Goal: Transaction & Acquisition: Purchase product/service

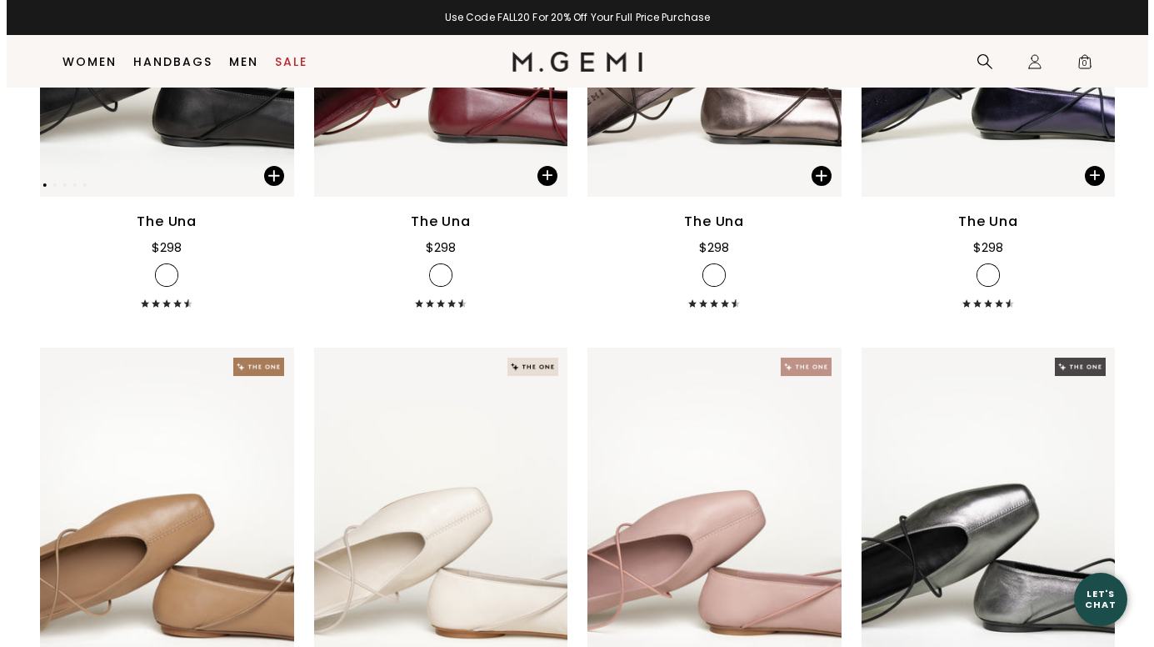
scroll to position [465, 0]
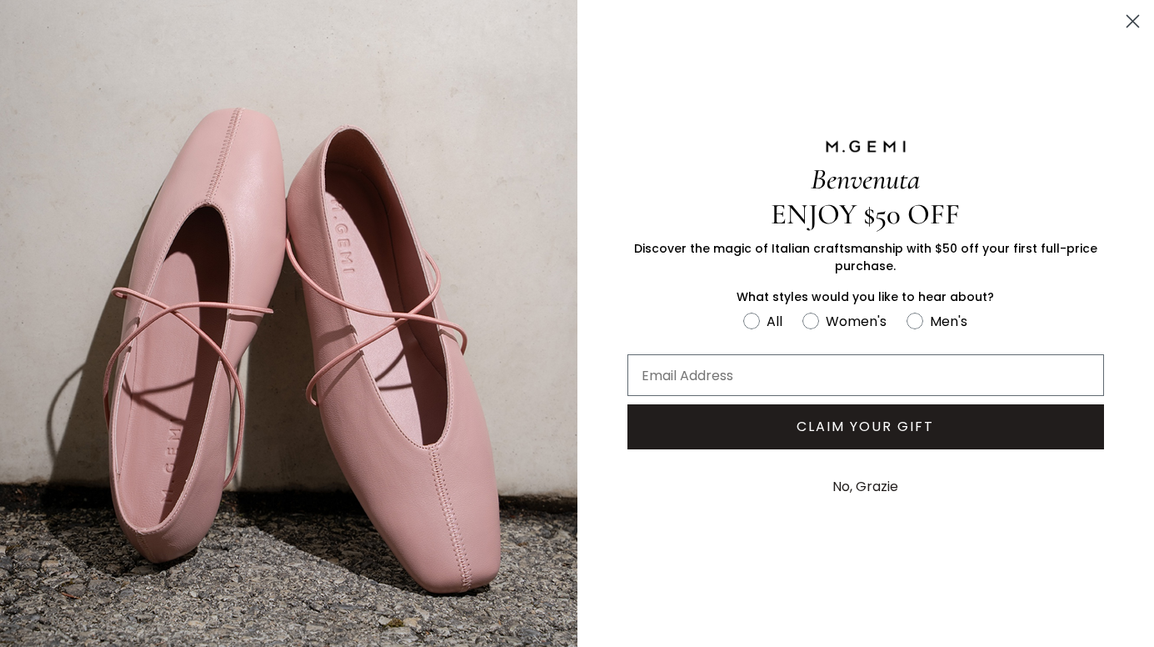
click at [862, 484] on button "No, Grazie" at bounding box center [865, 487] width 83 height 42
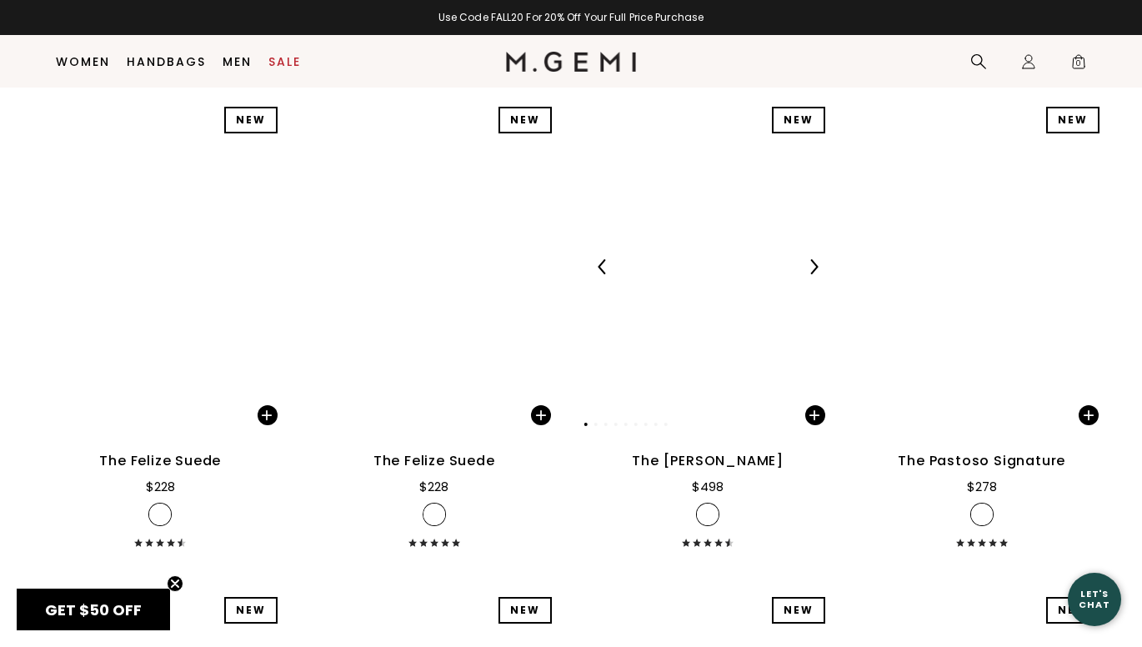
scroll to position [16880, 0]
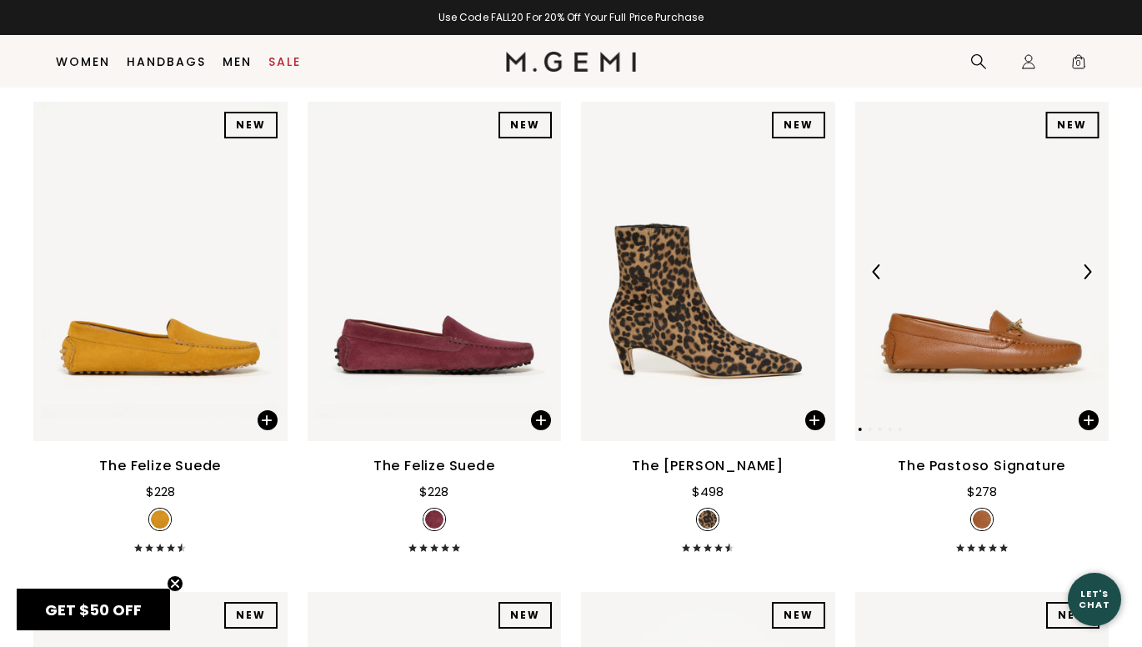
click at [1055, 224] on img at bounding box center [981, 271] width 254 height 339
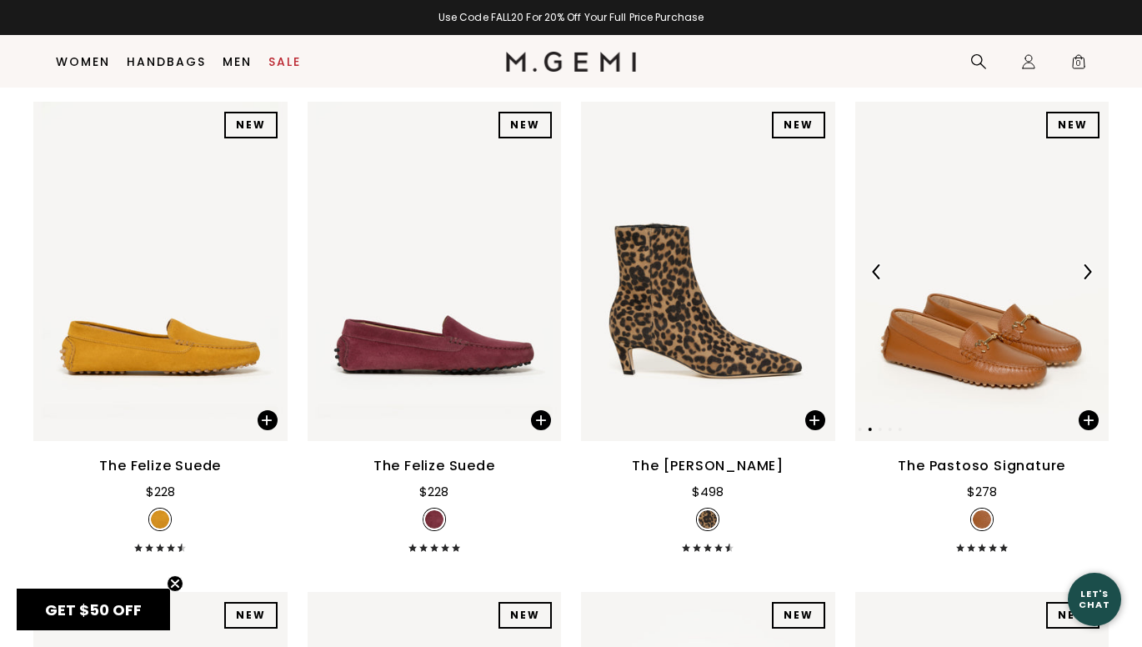
click at [1046, 407] on img at bounding box center [982, 271] width 254 height 339
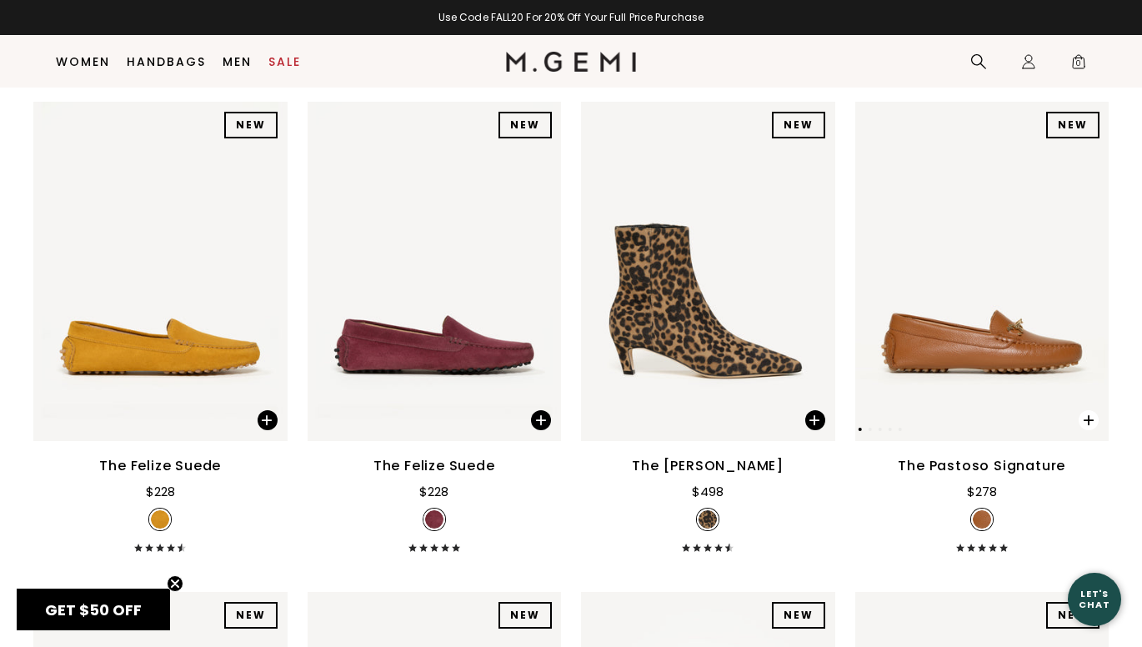
click at [1088, 416] on span at bounding box center [1088, 420] width 20 height 20
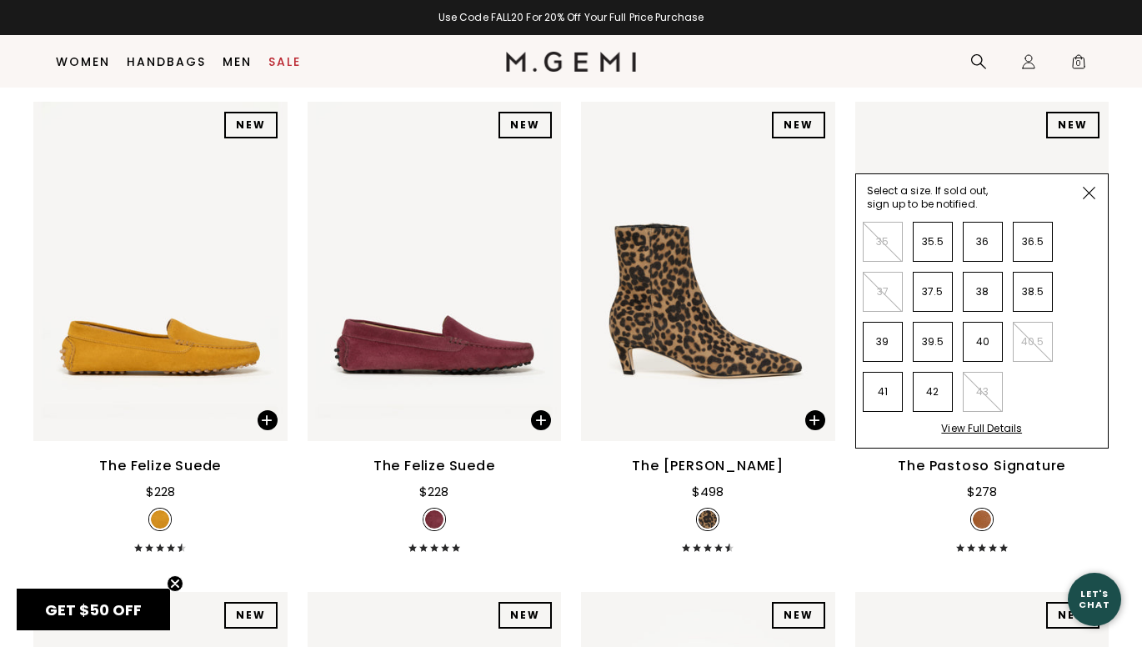
click at [969, 424] on div "View Full Details" at bounding box center [981, 435] width 81 height 26
click at [1089, 184] on span at bounding box center [1089, 193] width 38 height 38
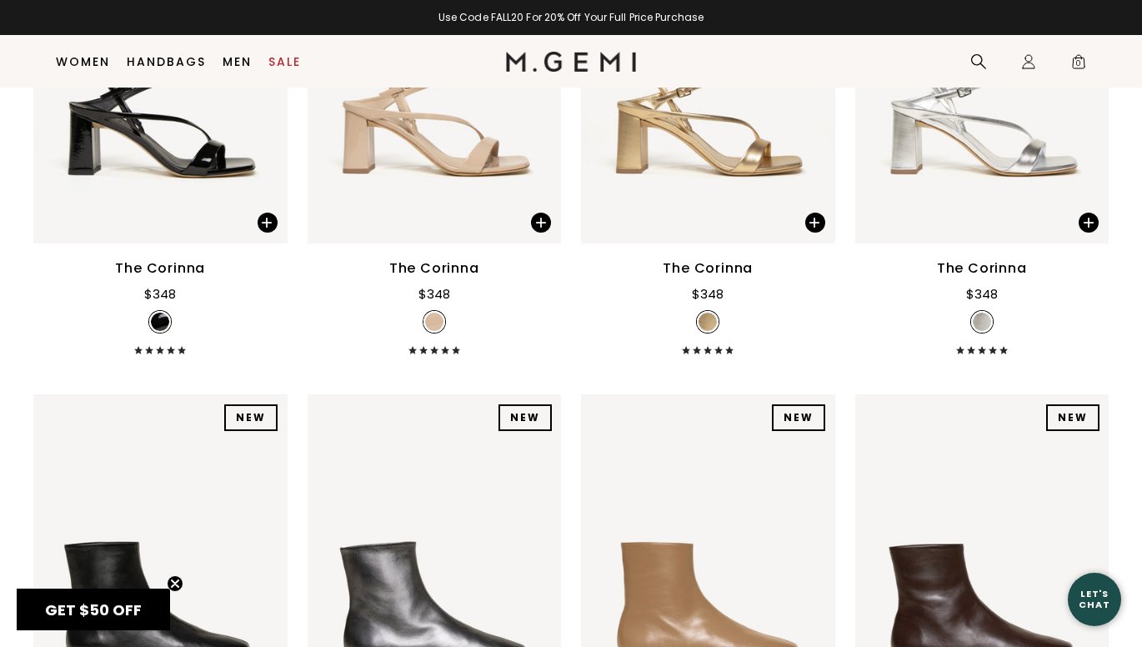
scroll to position [18297, 0]
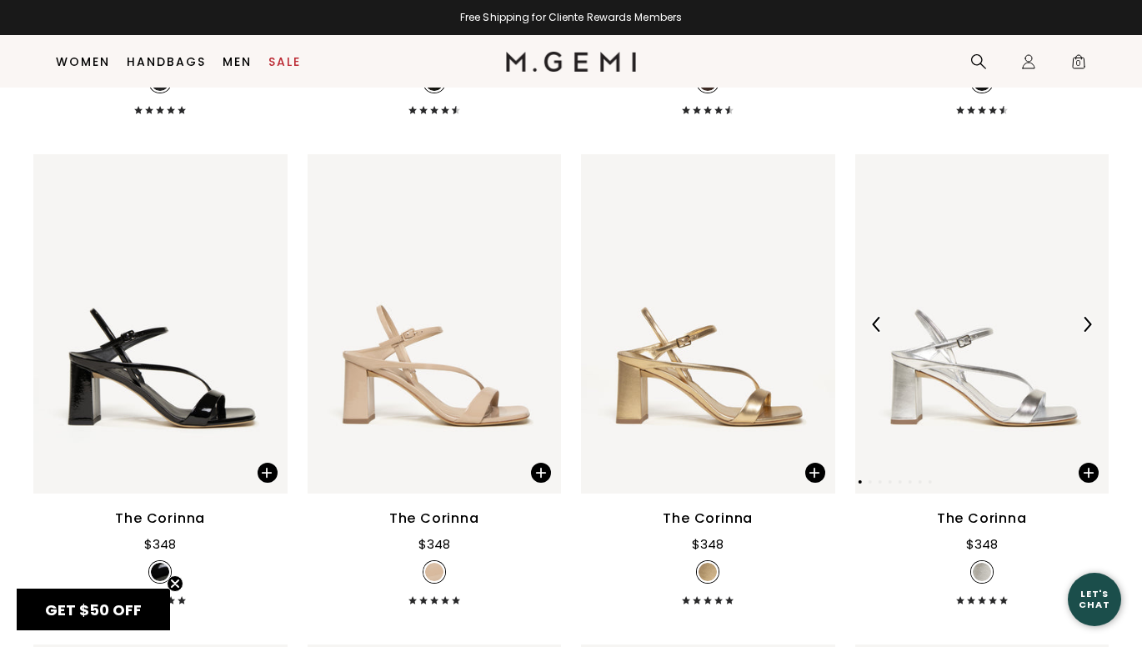
click at [913, 398] on img at bounding box center [982, 323] width 254 height 339
click at [1088, 464] on span at bounding box center [1088, 473] width 20 height 20
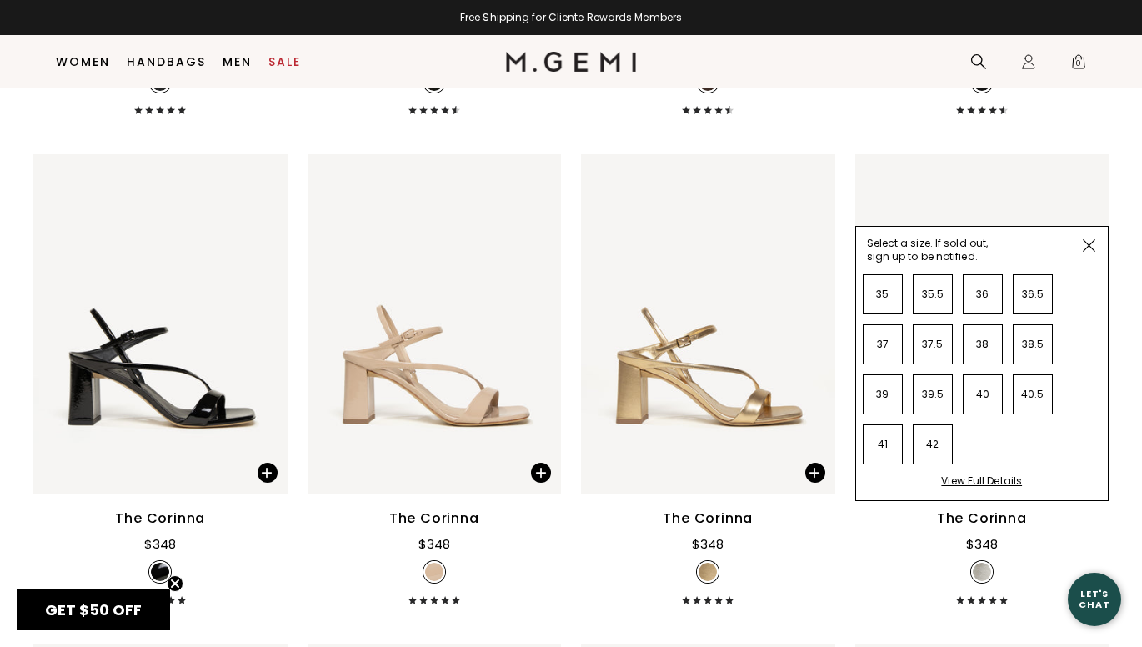
click at [1002, 487] on div "View Full Details" at bounding box center [981, 487] width 81 height 26
click at [1084, 244] on img at bounding box center [1089, 245] width 13 height 13
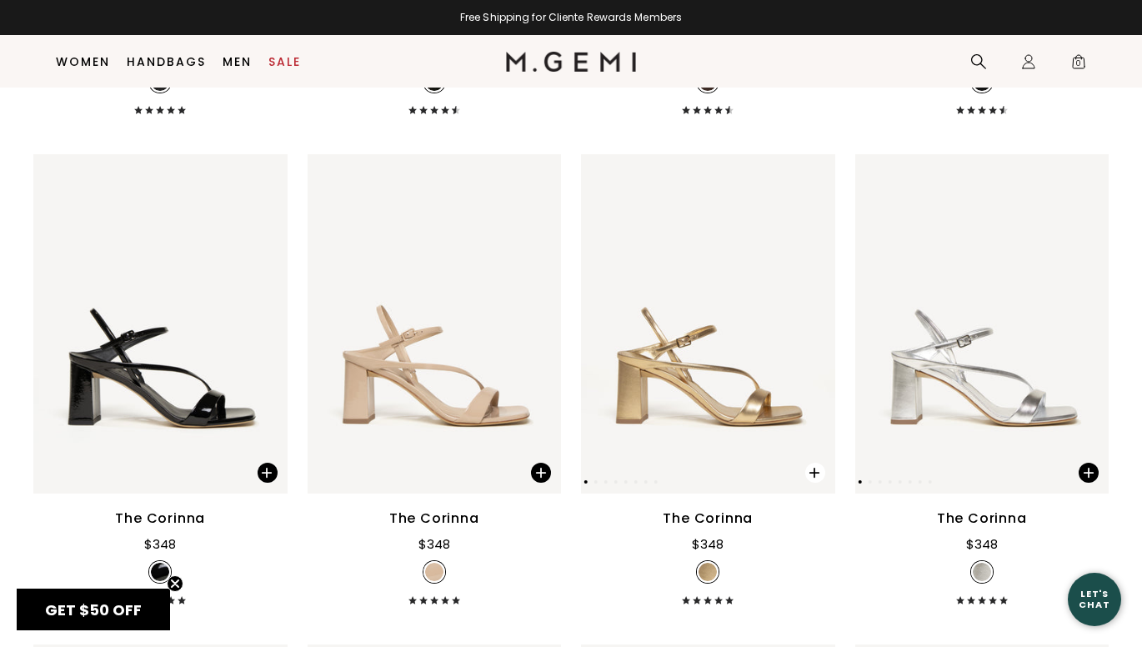
click at [803, 471] on span at bounding box center [807, 468] width 58 height 53
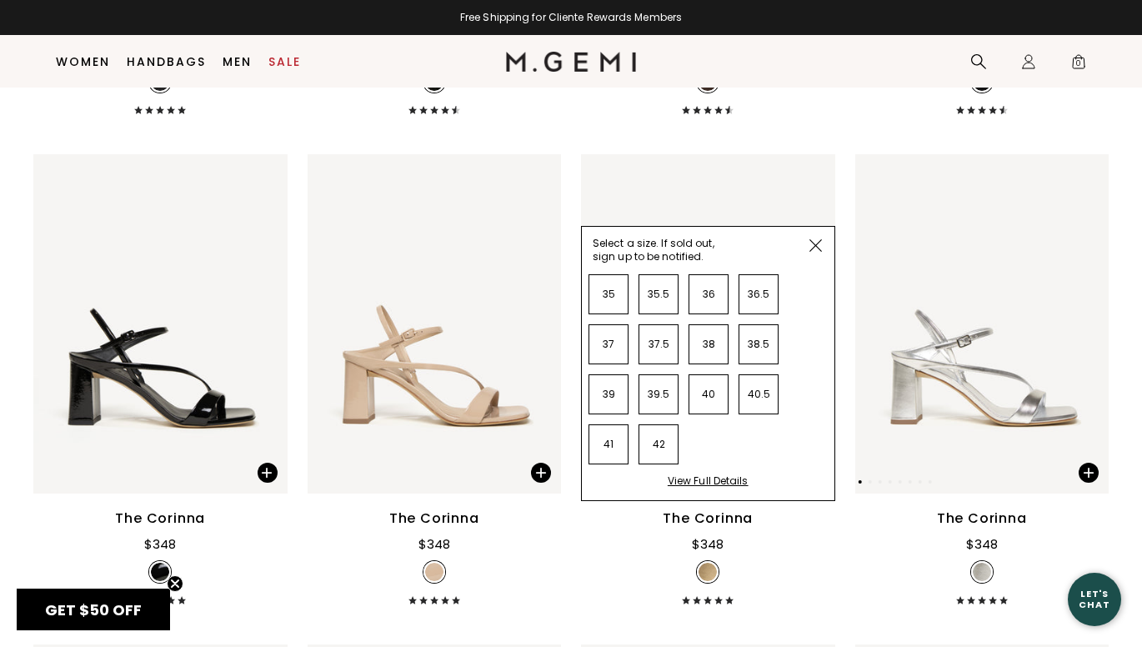
click at [808, 251] on span at bounding box center [816, 246] width 38 height 38
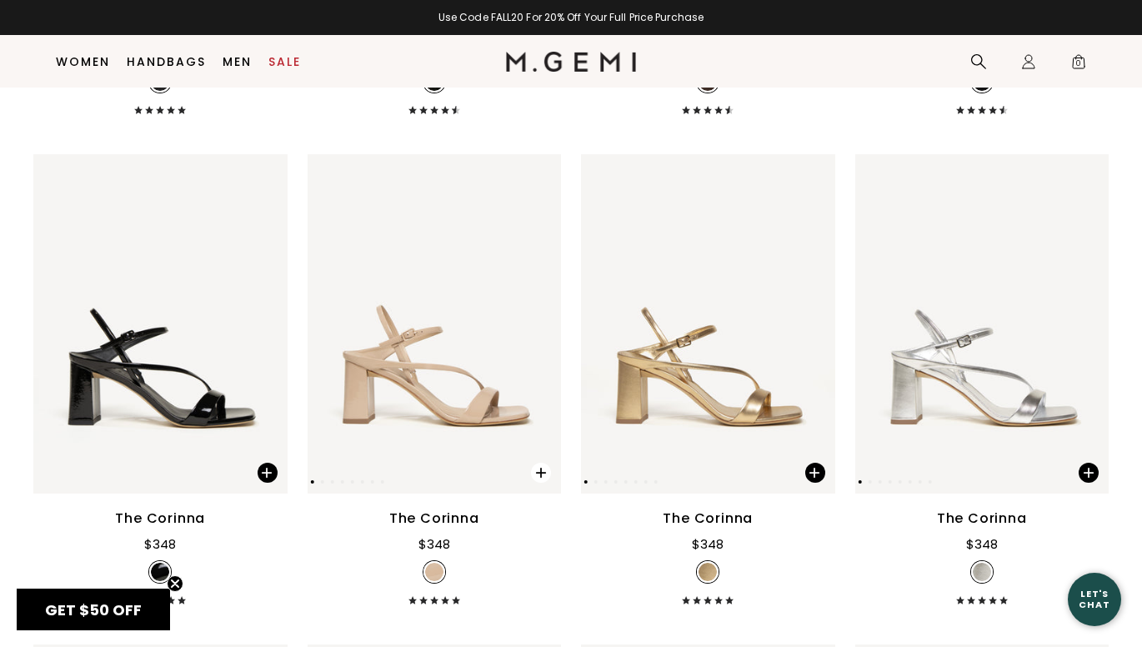
click at [543, 477] on span at bounding box center [541, 473] width 20 height 20
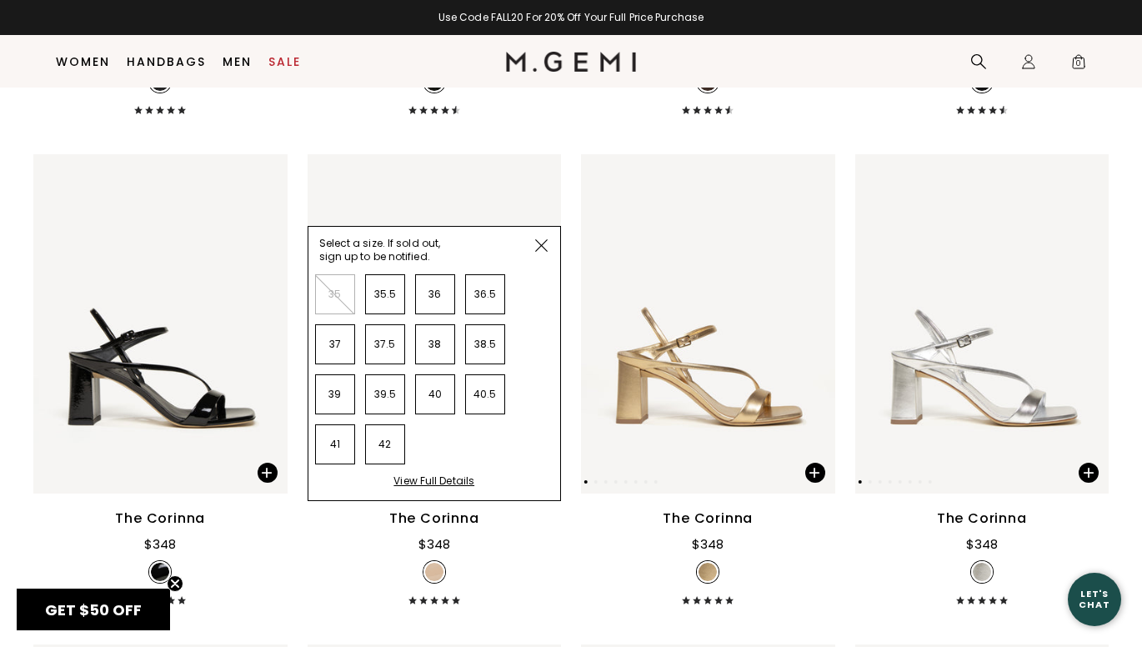
click at [543, 243] on img at bounding box center [541, 245] width 13 height 13
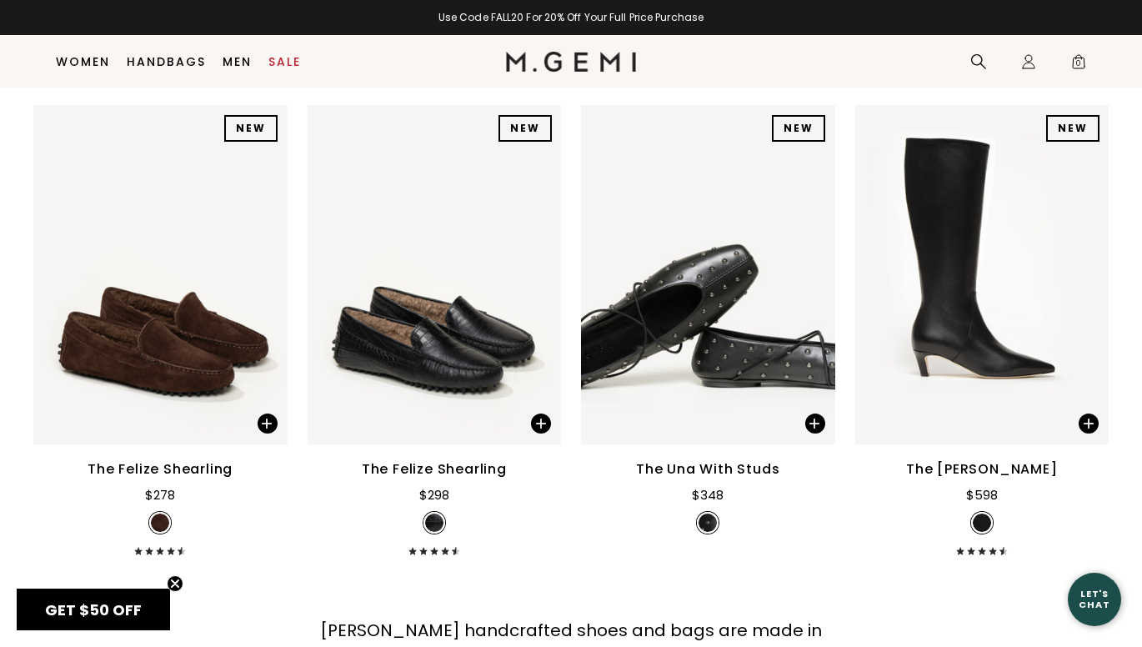
scroll to position [19797, 0]
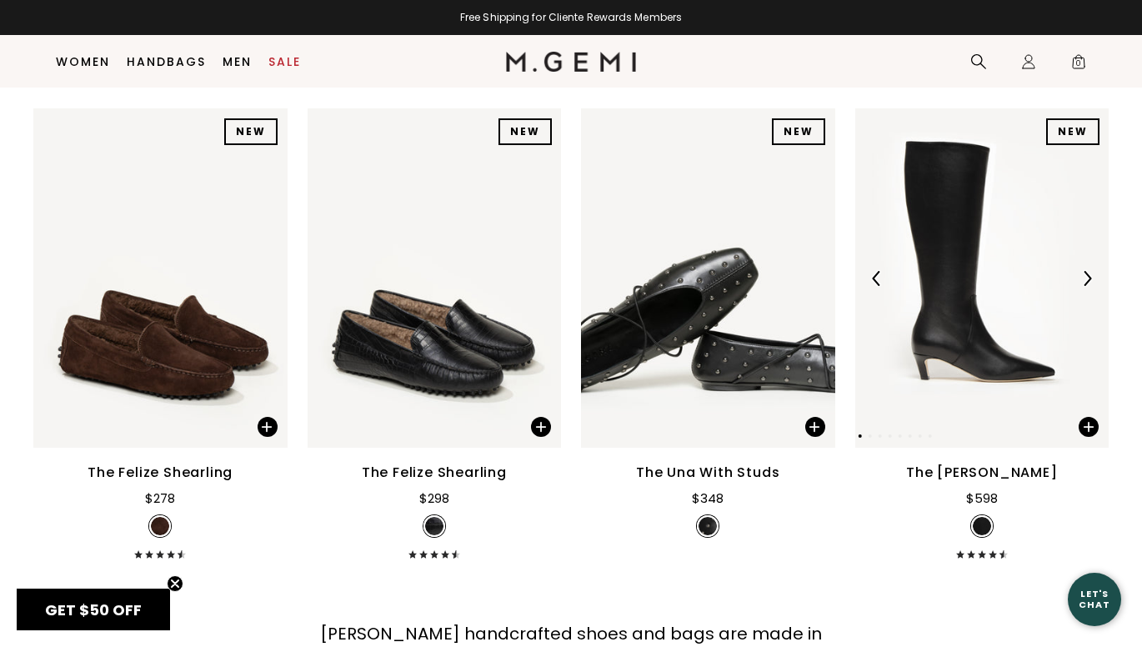
click at [1086, 270] on div at bounding box center [1086, 278] width 27 height 27
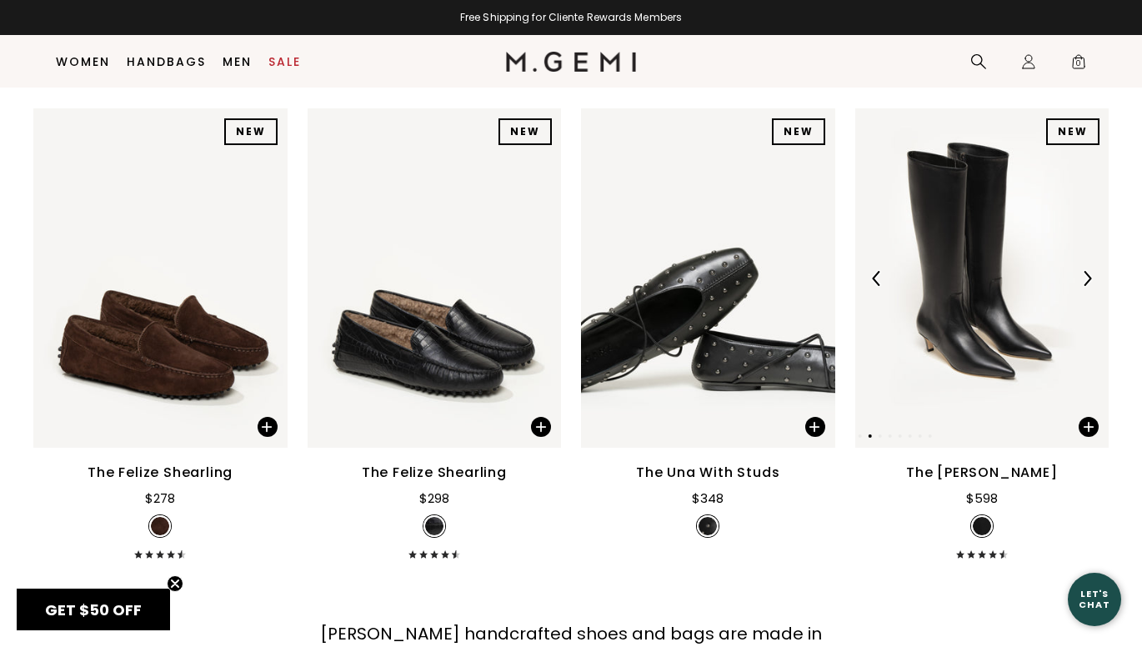
click at [1086, 271] on div at bounding box center [1086, 278] width 27 height 27
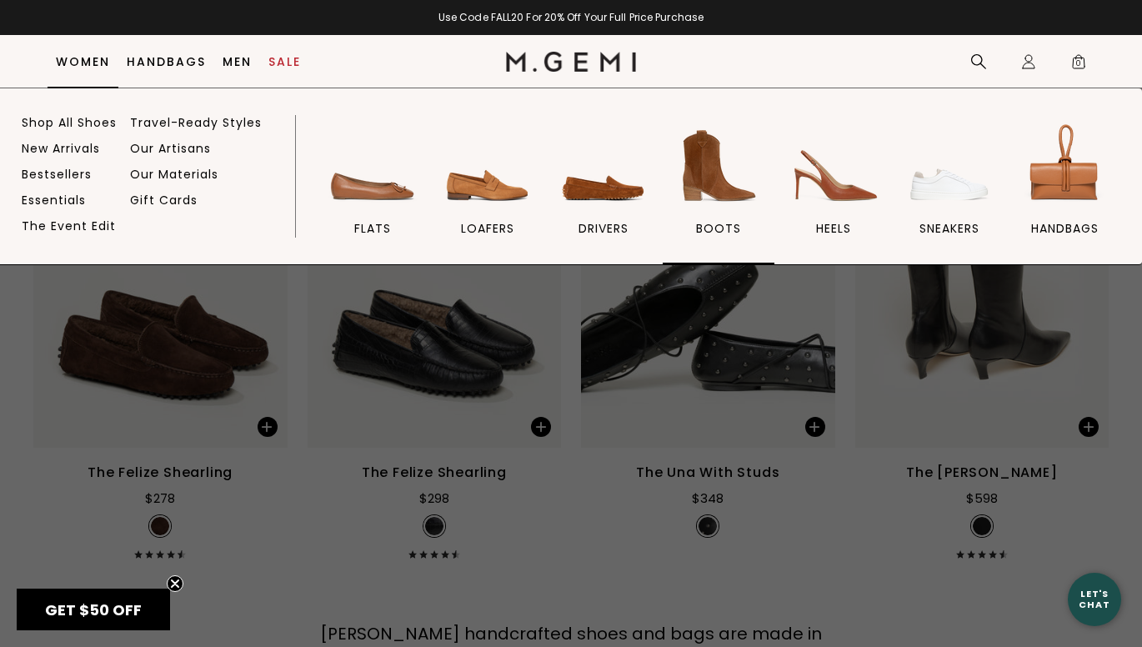
click at [718, 229] on span "BOOTS" at bounding box center [718, 228] width 45 height 15
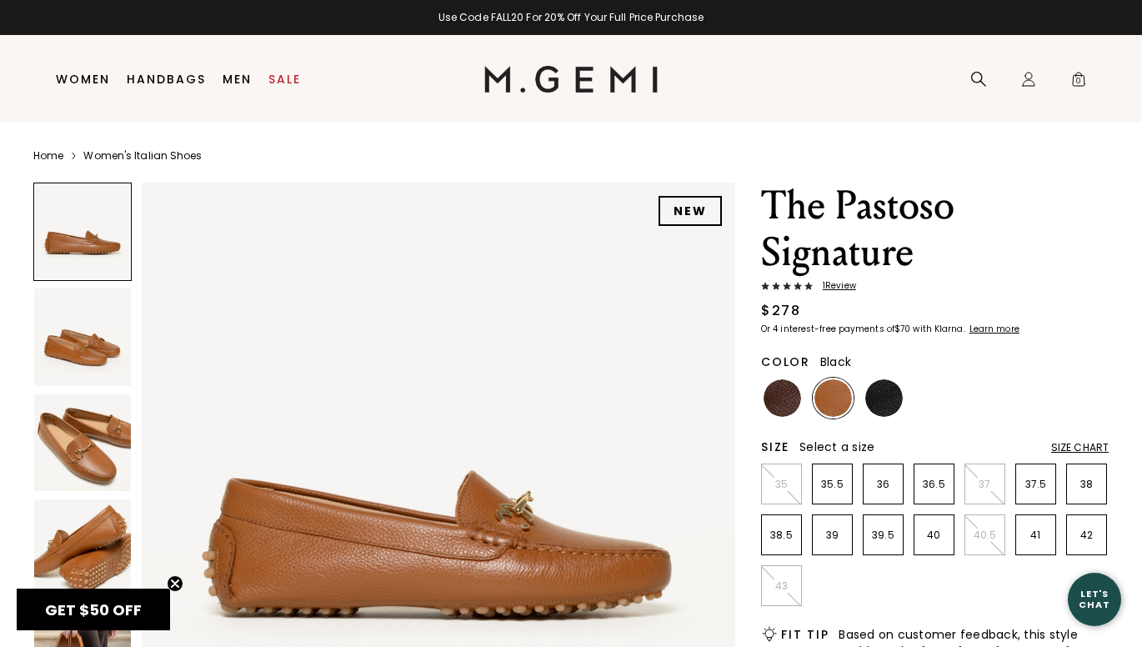
click at [888, 395] on img at bounding box center [884, 398] width 38 height 38
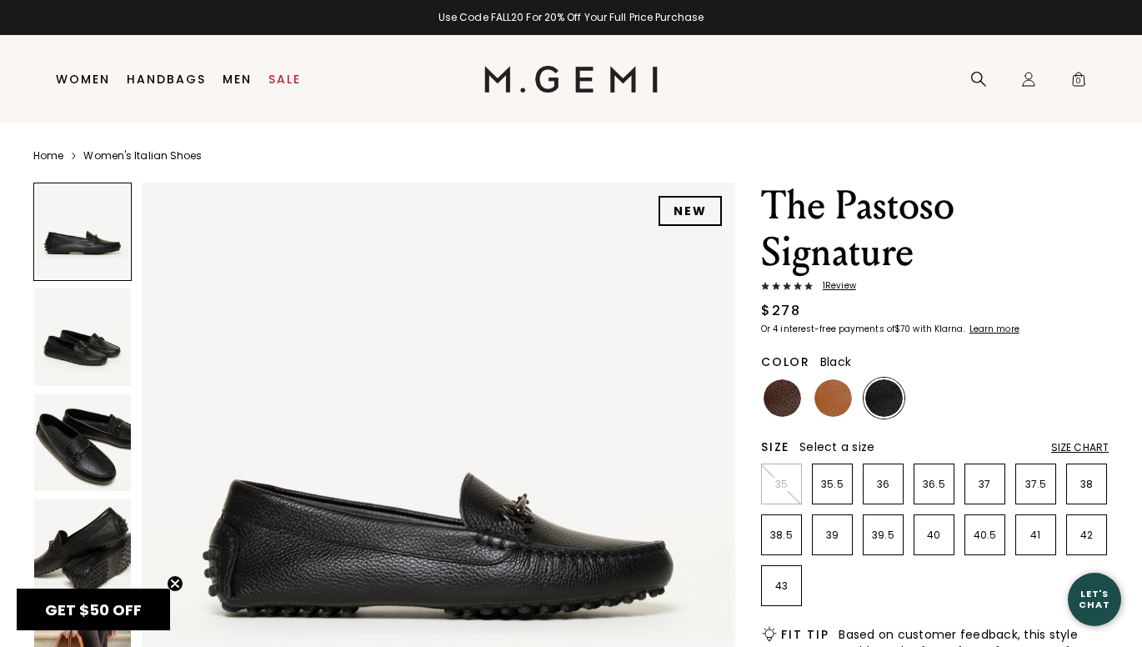
click at [63, 435] on img at bounding box center [82, 442] width 97 height 97
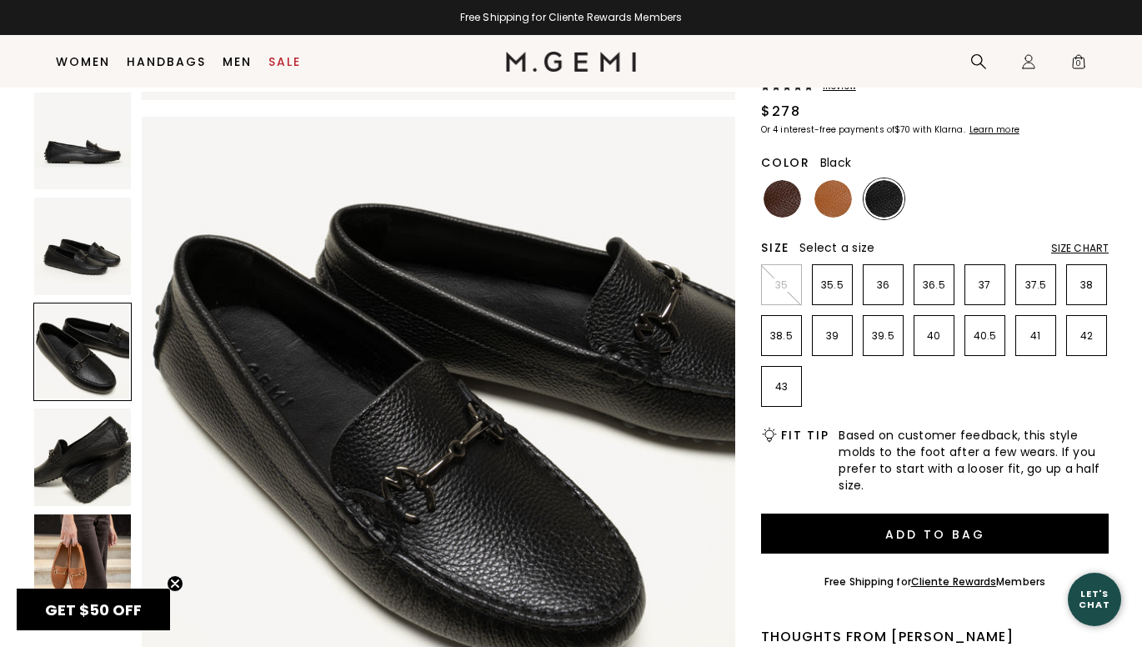
scroll to position [132, 0]
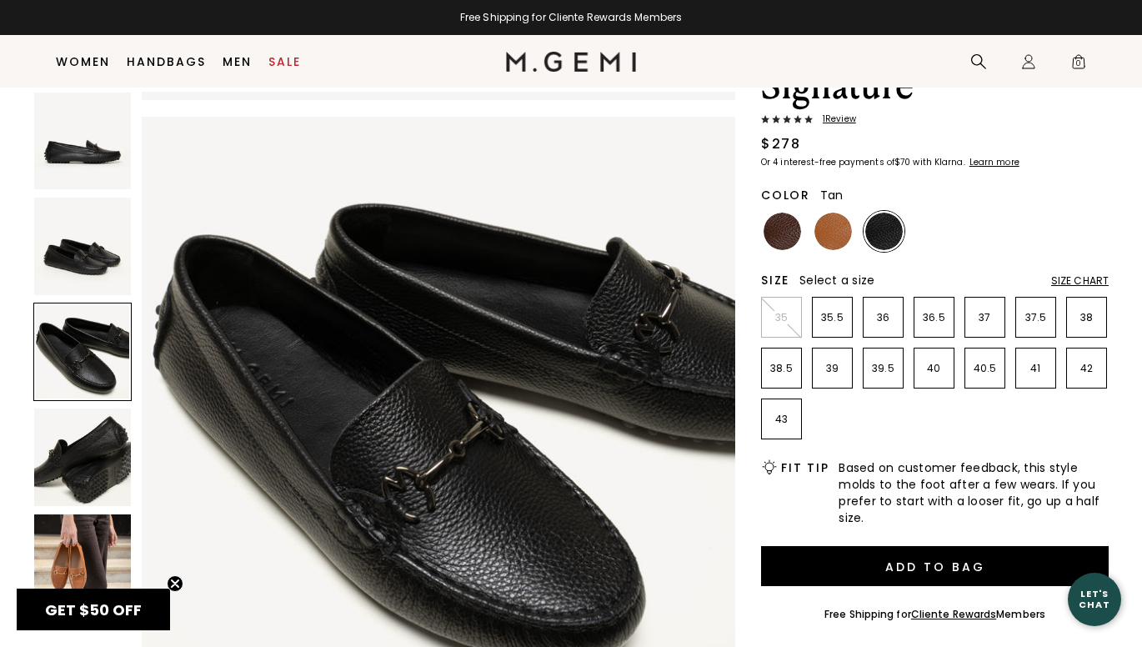
click at [825, 232] on img at bounding box center [833, 232] width 38 height 38
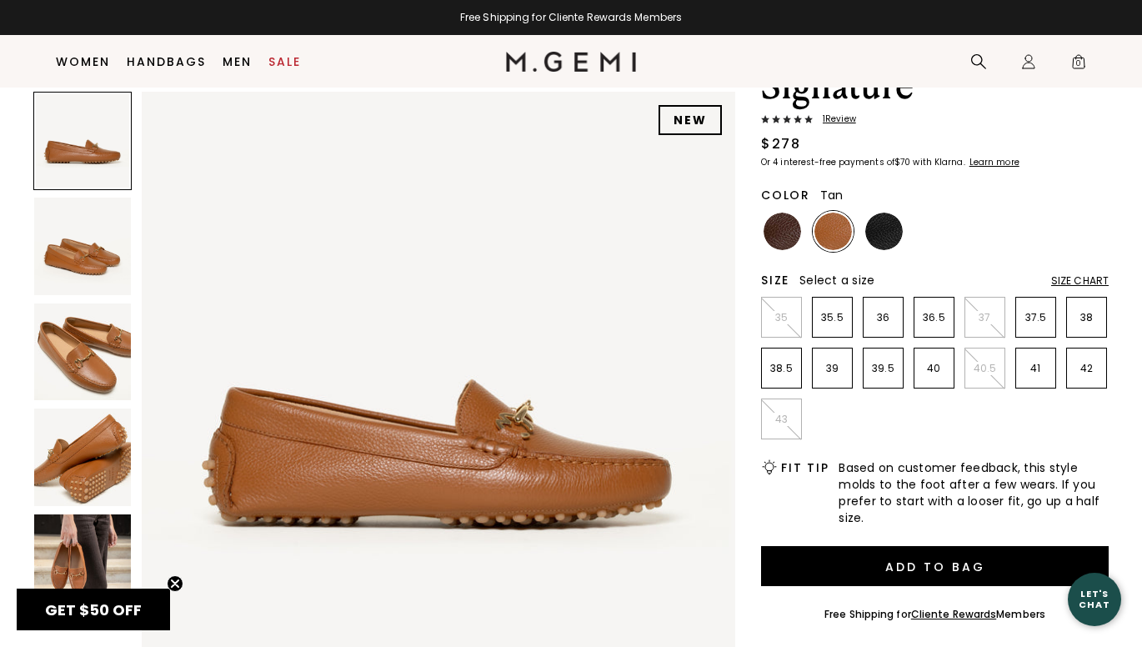
click at [52, 463] on img at bounding box center [82, 456] width 97 height 97
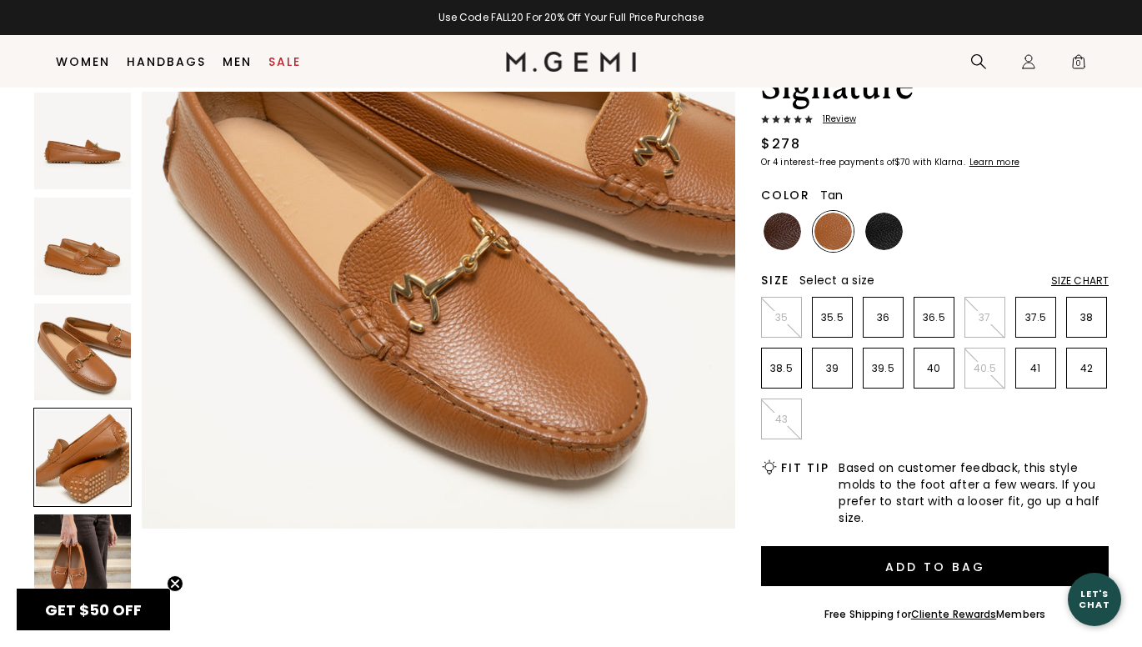
click at [58, 548] on img at bounding box center [82, 562] width 97 height 97
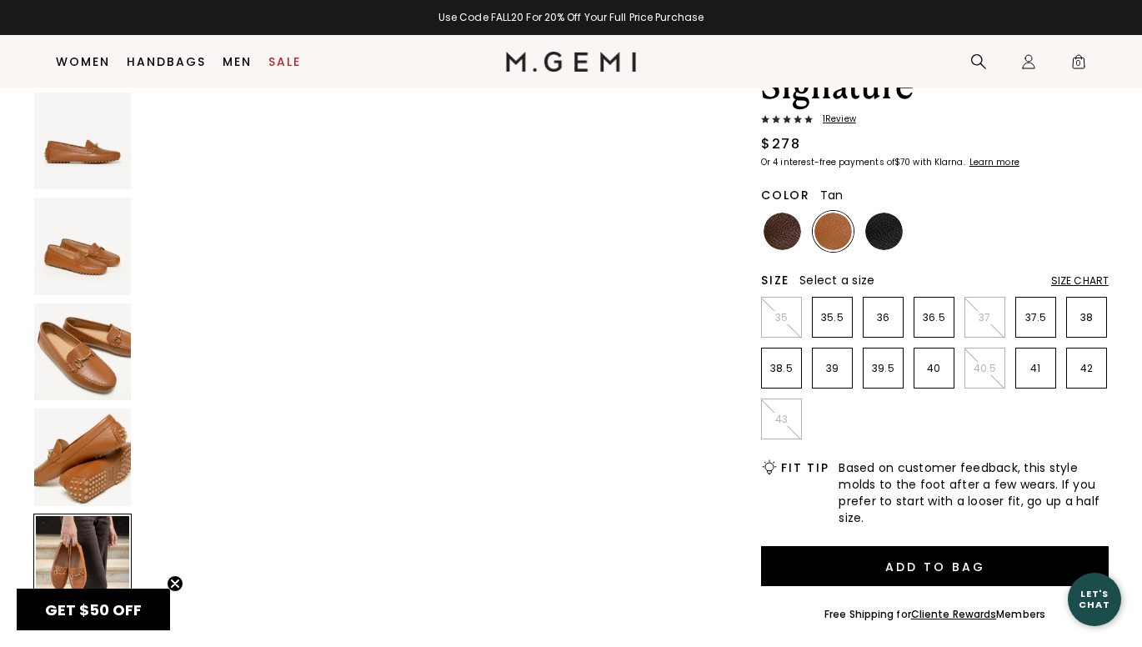
scroll to position [2389, 0]
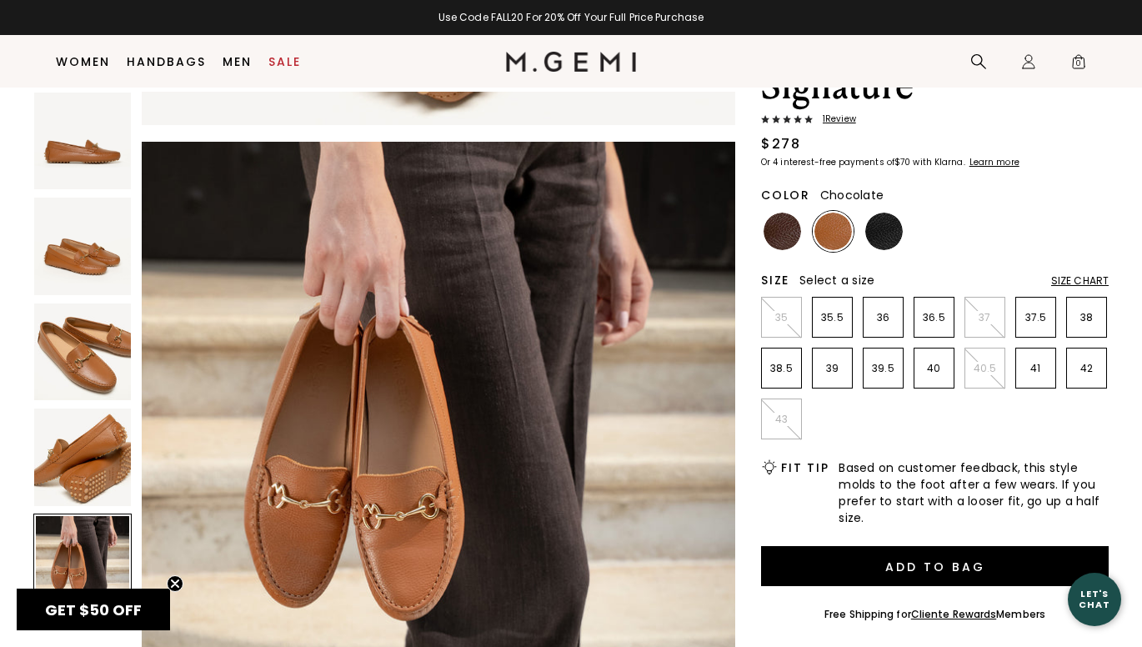
click at [781, 229] on img at bounding box center [782, 232] width 38 height 38
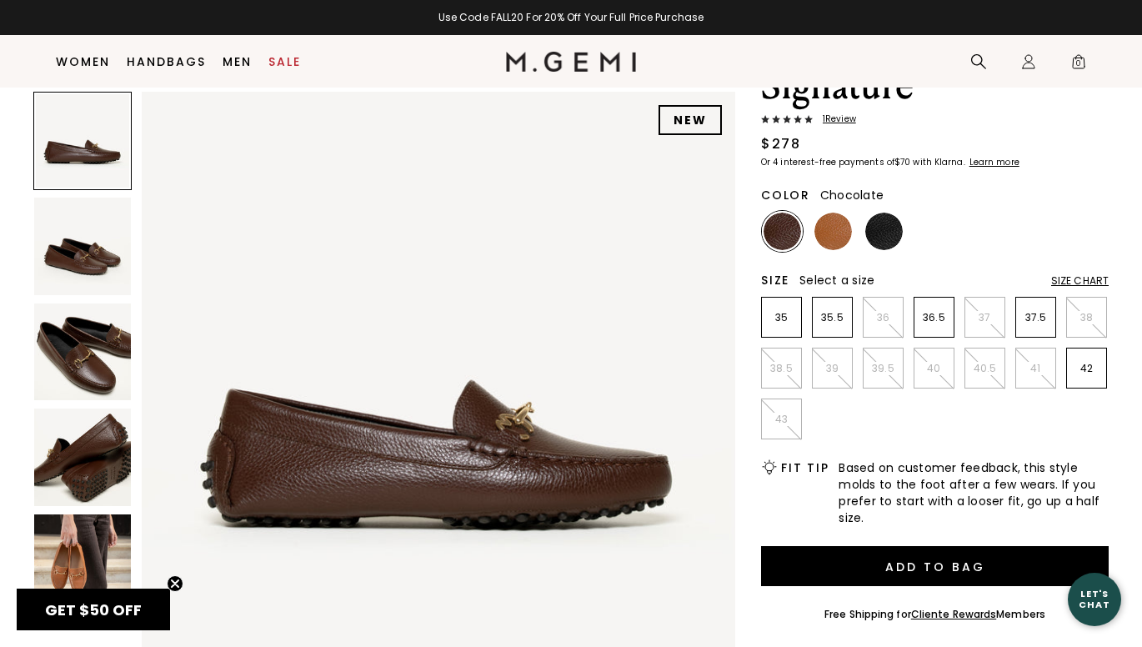
click at [57, 573] on img at bounding box center [82, 562] width 97 height 97
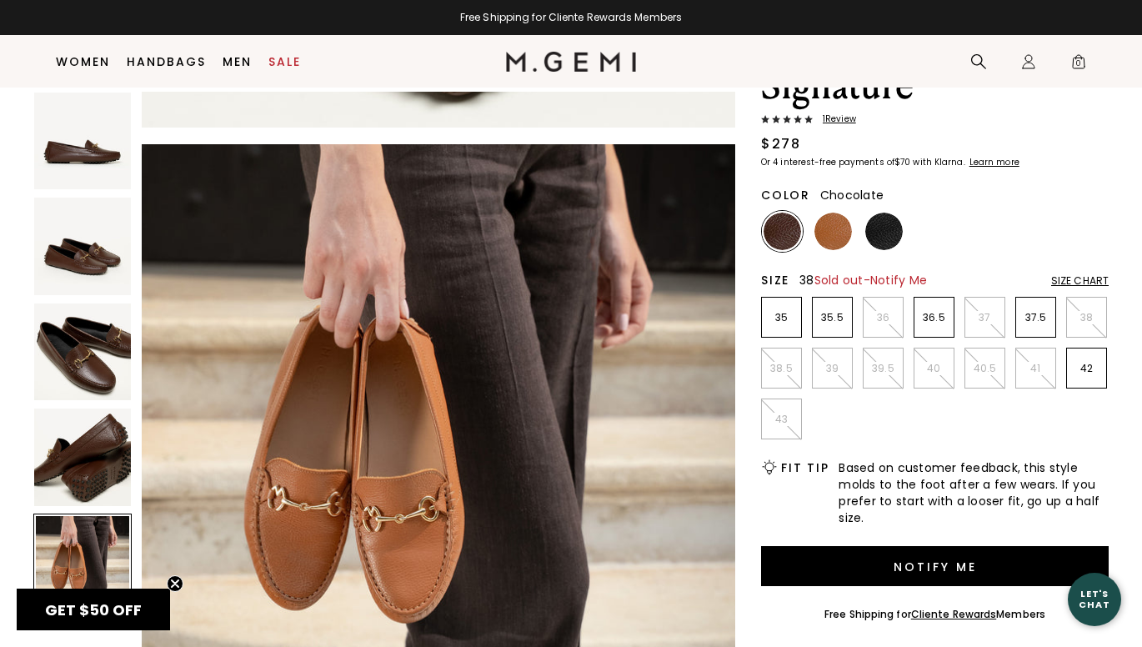
scroll to position [2389, 0]
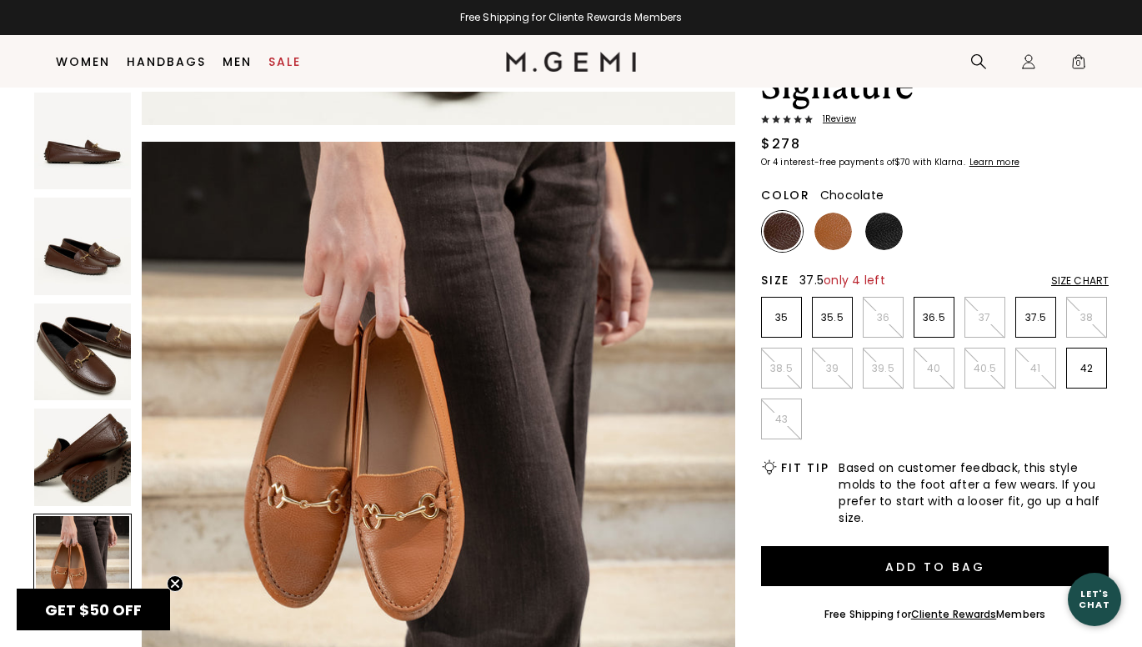
click at [1026, 316] on p "37.5" at bounding box center [1035, 317] width 39 height 13
click at [76, 440] on img at bounding box center [82, 456] width 97 height 97
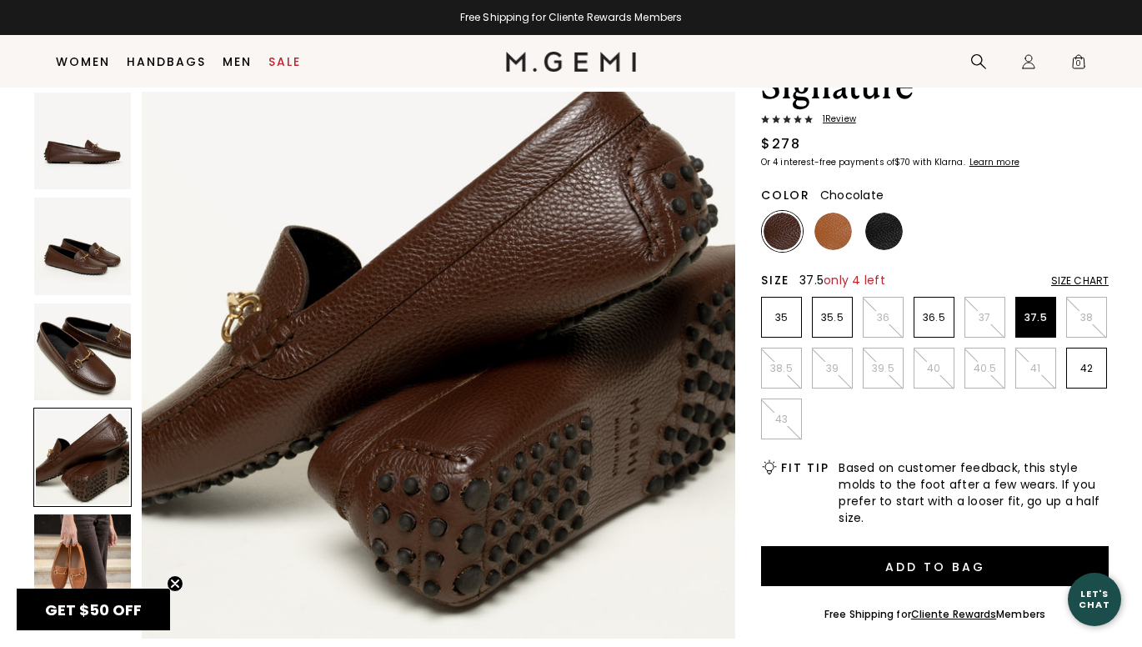
scroll to position [1792, 0]
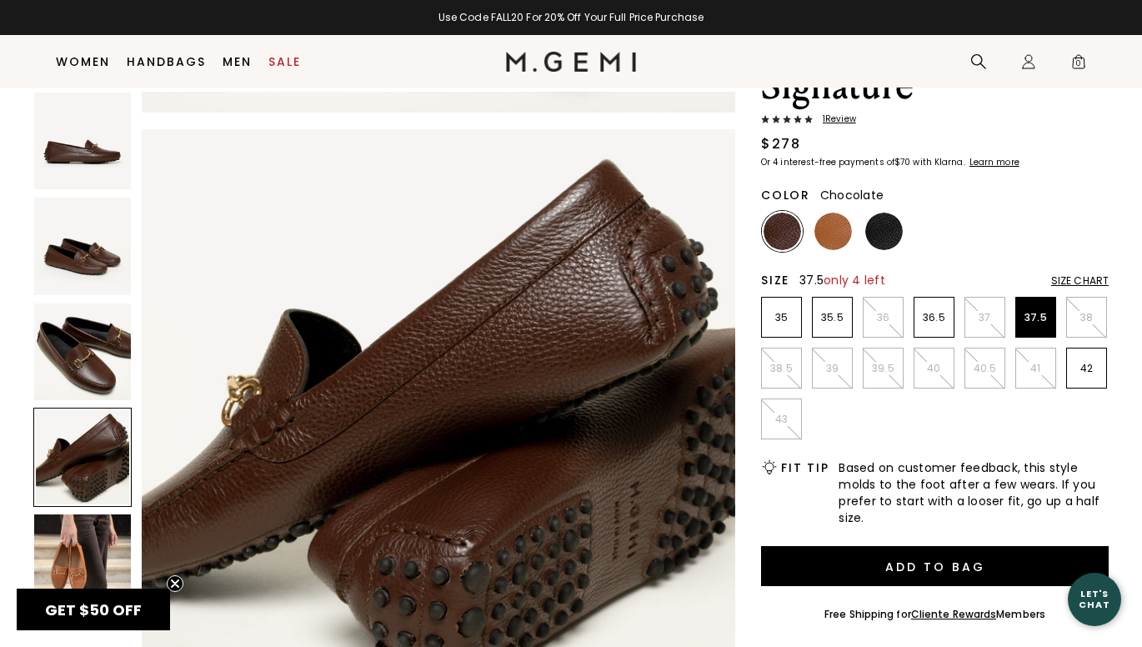
click at [104, 263] on img at bounding box center [82, 246] width 97 height 97
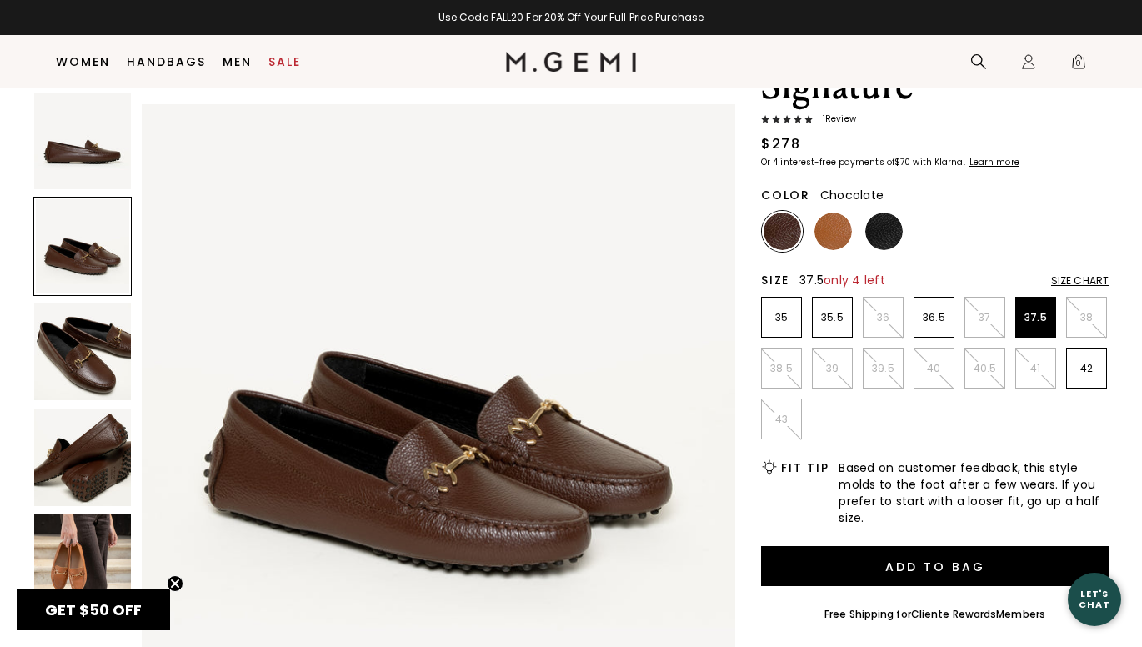
click at [89, 337] on img at bounding box center [82, 351] width 97 height 97
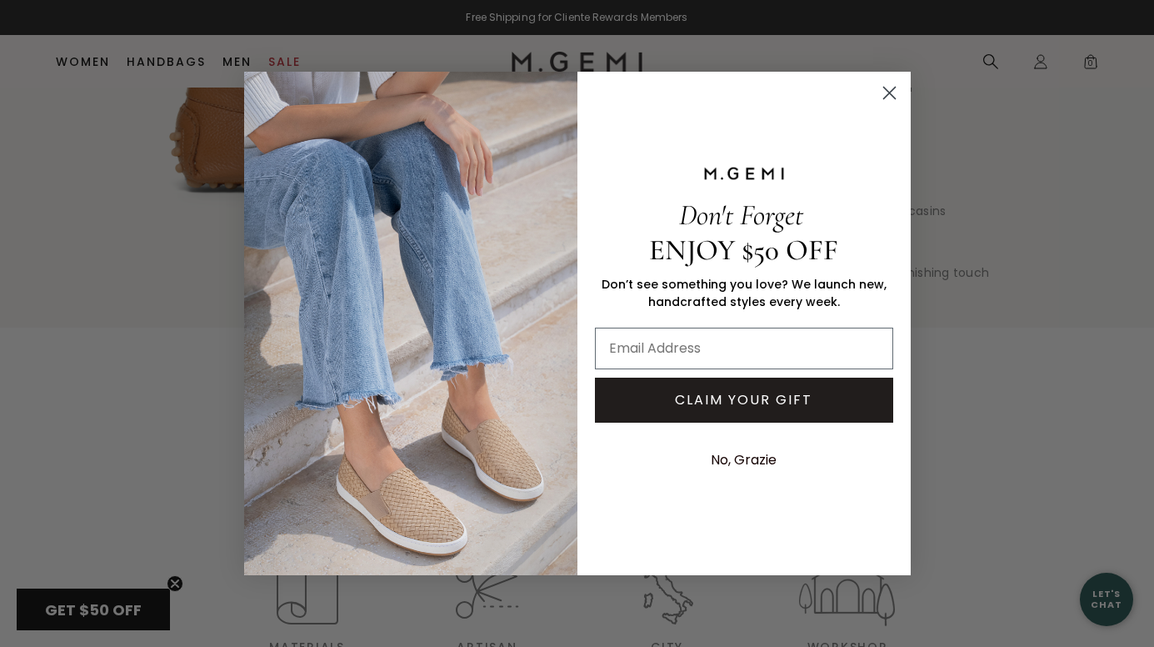
scroll to position [2448, 0]
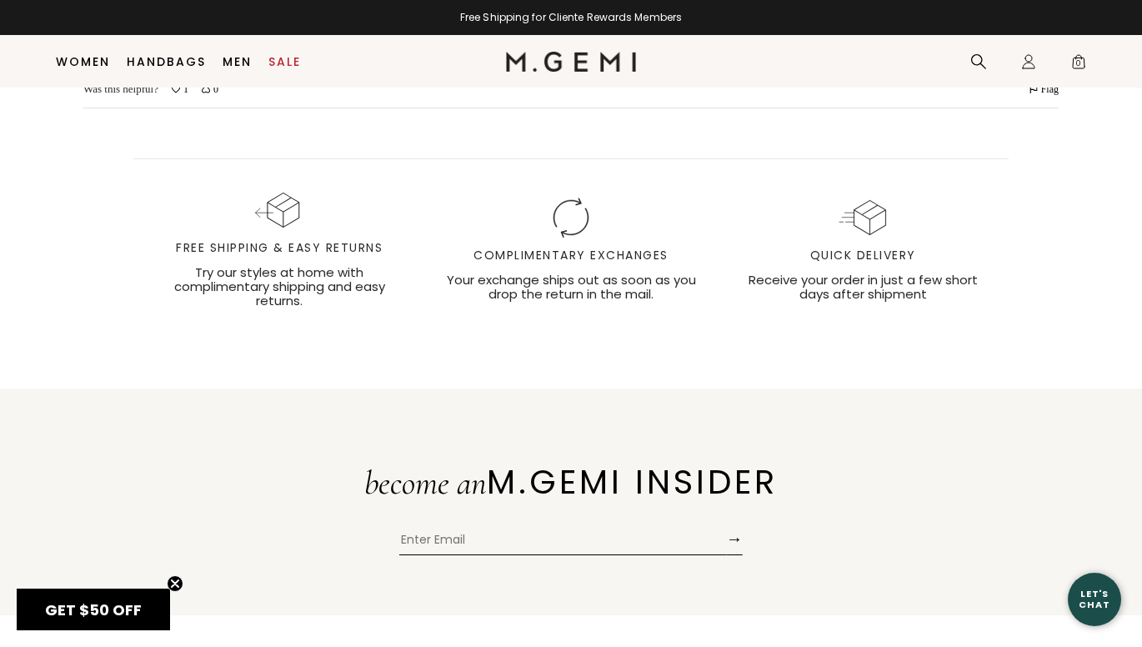
scroll to position [2877, 0]
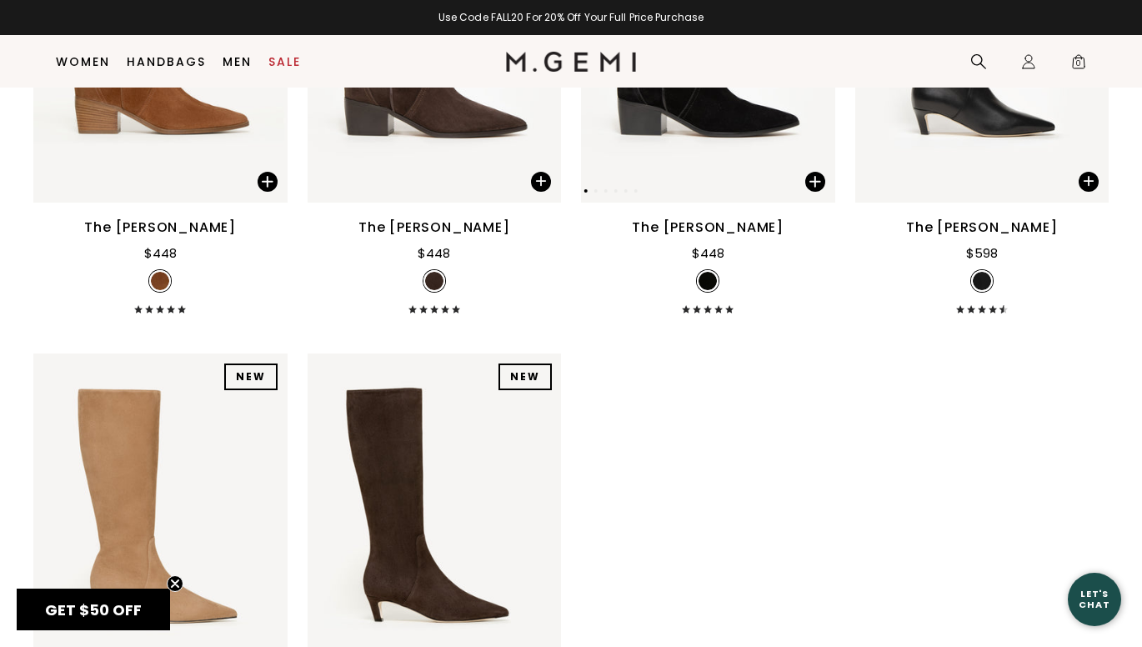
scroll to position [2049, 0]
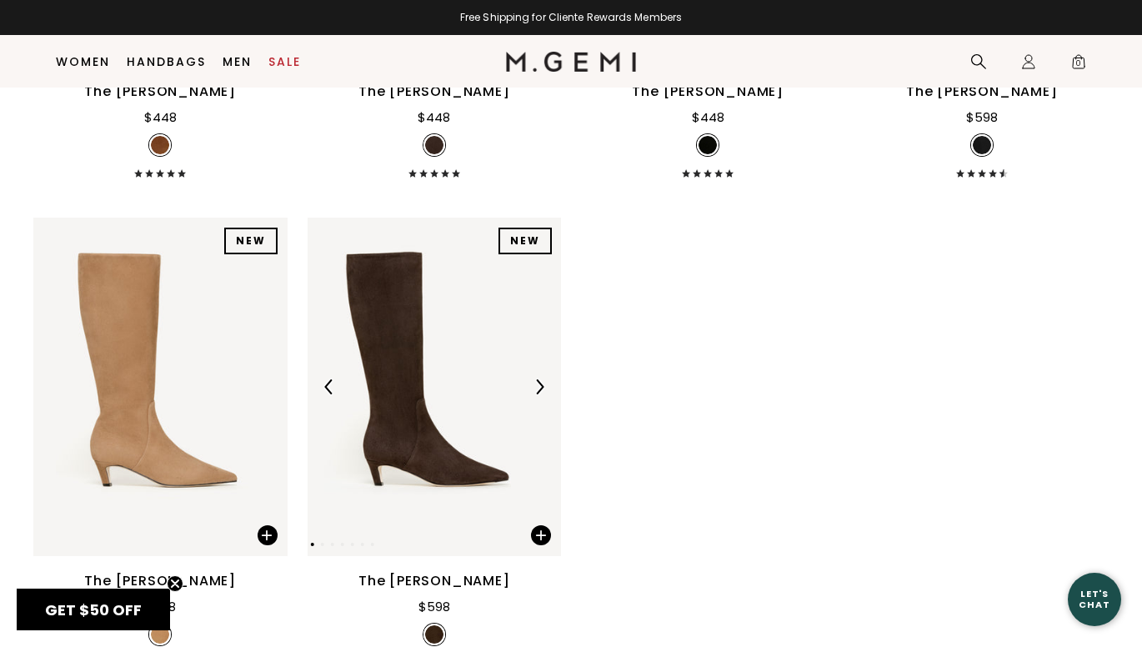
click at [537, 384] on img at bounding box center [539, 386] width 15 height 15
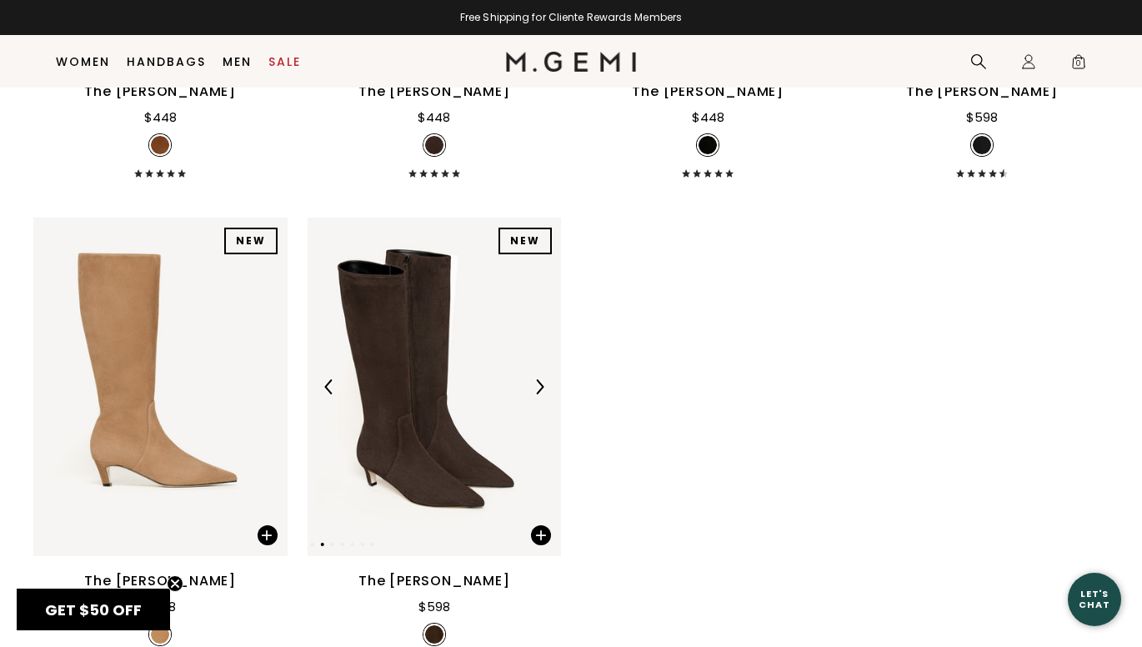
click at [537, 384] on img at bounding box center [539, 386] width 15 height 15
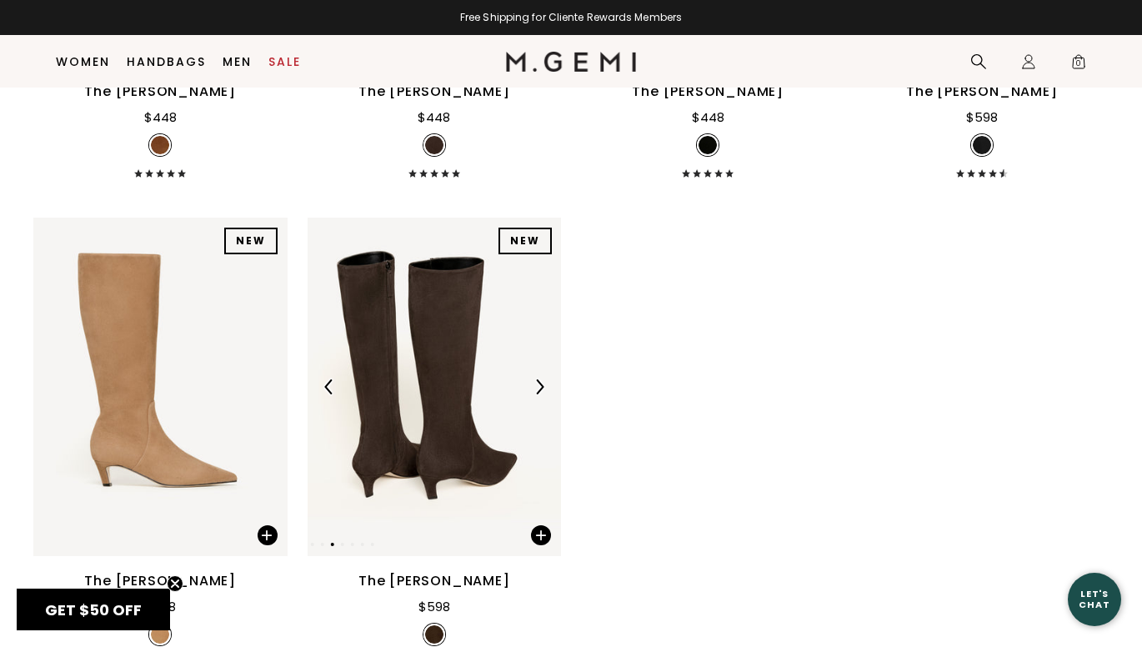
click at [537, 384] on img at bounding box center [539, 386] width 15 height 15
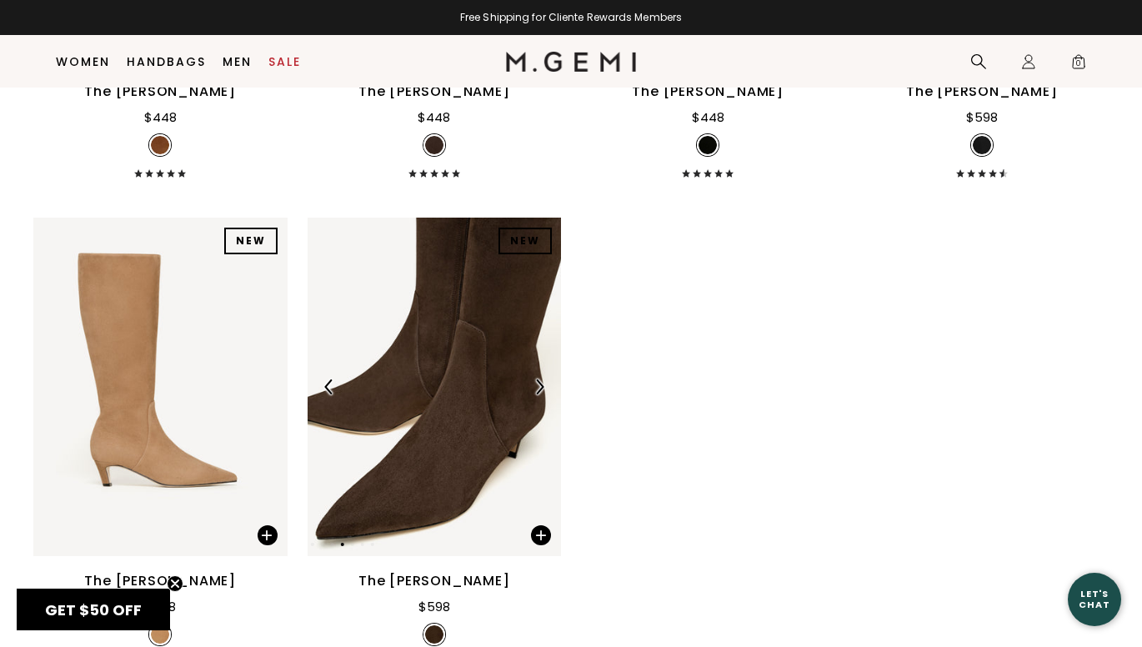
click at [537, 384] on img at bounding box center [539, 386] width 15 height 15
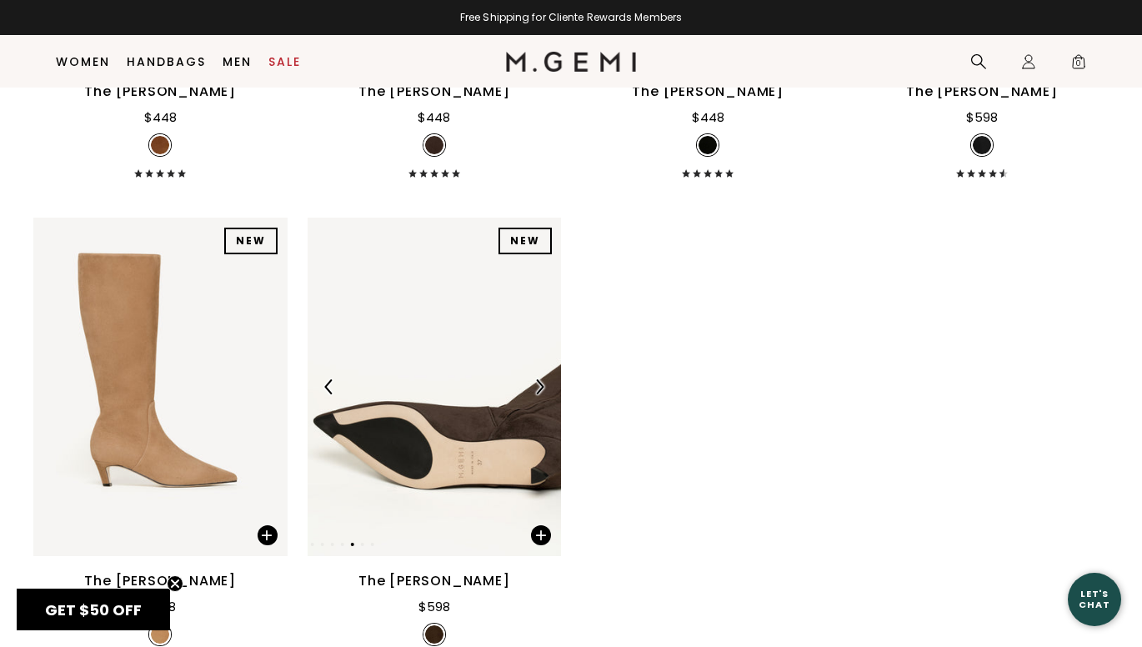
click at [537, 384] on img at bounding box center [539, 386] width 15 height 15
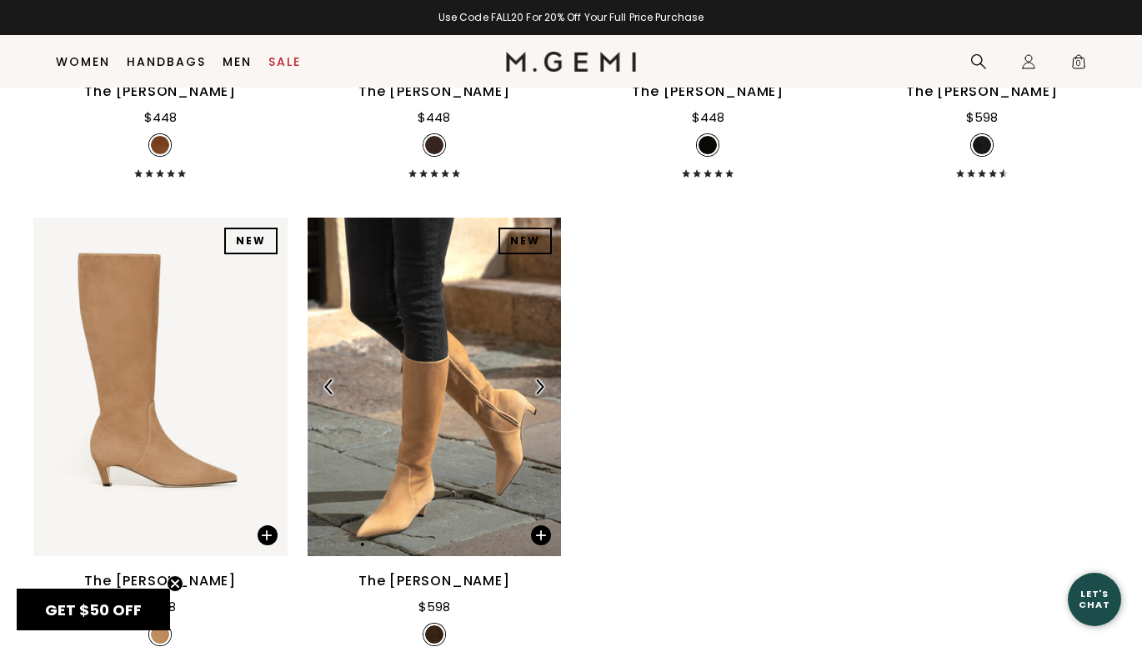
click at [473, 499] on img at bounding box center [435, 387] width 254 height 339
click at [535, 543] on span at bounding box center [541, 535] width 20 height 20
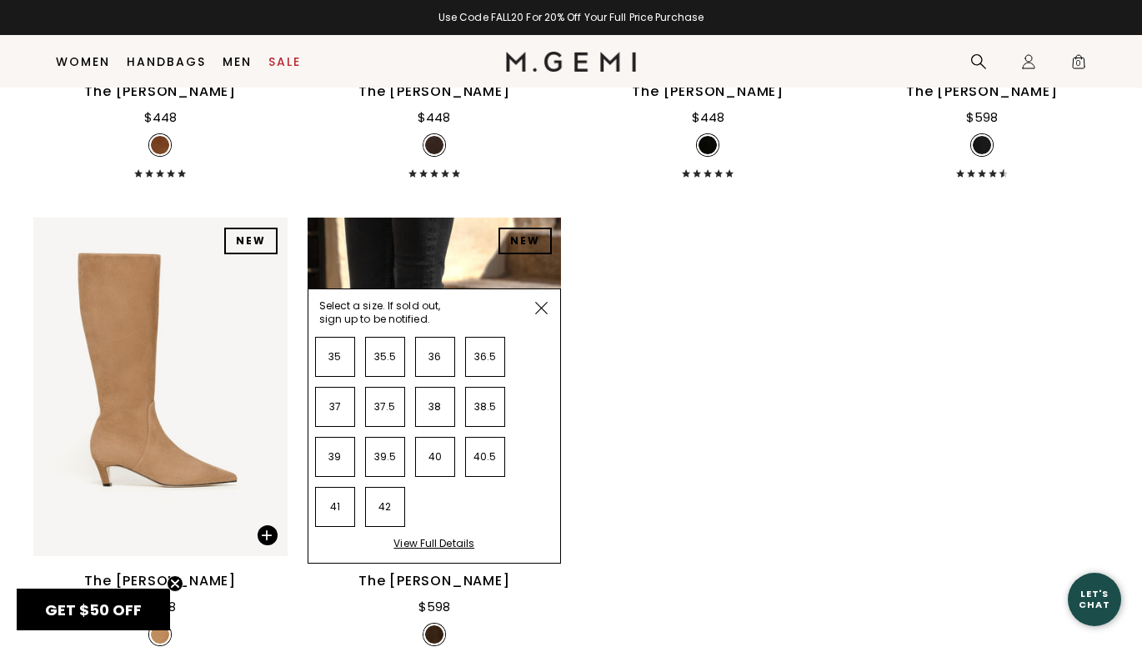
click at [428, 544] on div "View Full Details" at bounding box center [433, 550] width 81 height 26
click at [543, 307] on img at bounding box center [541, 308] width 13 height 13
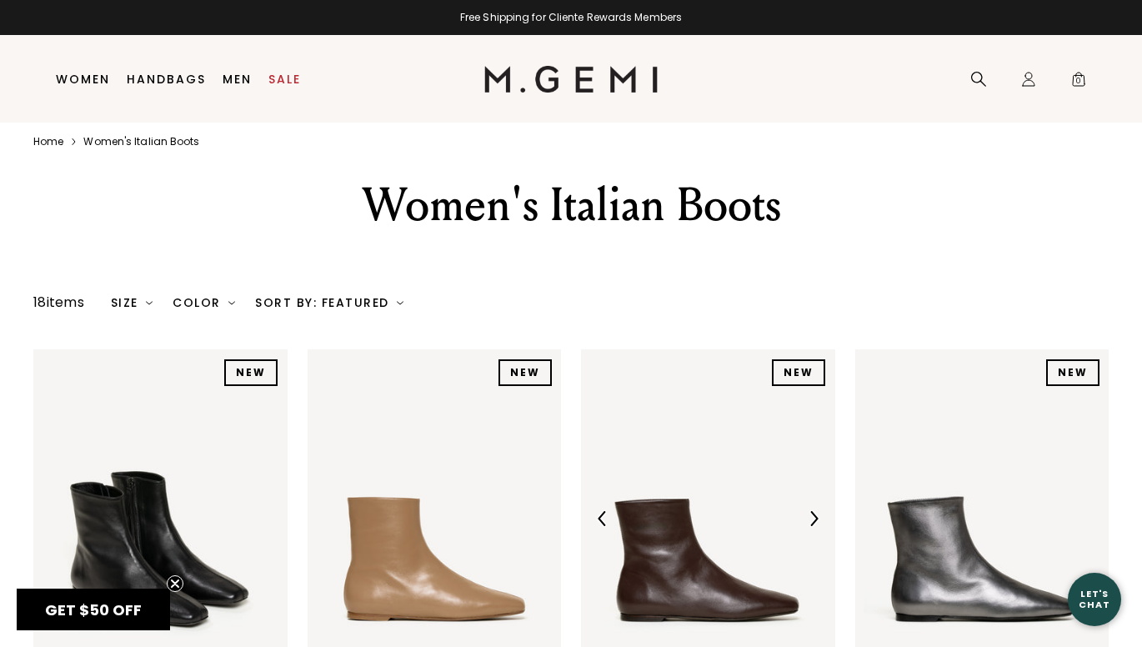
scroll to position [0, 0]
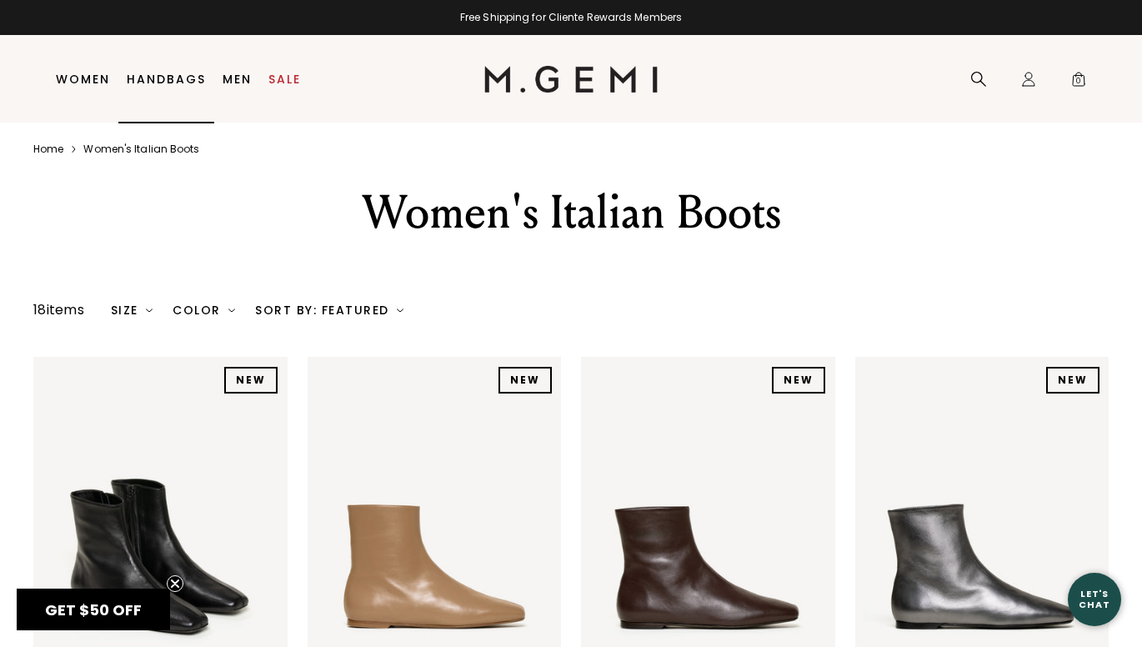
click at [172, 78] on link "Handbags" at bounding box center [166, 79] width 79 height 13
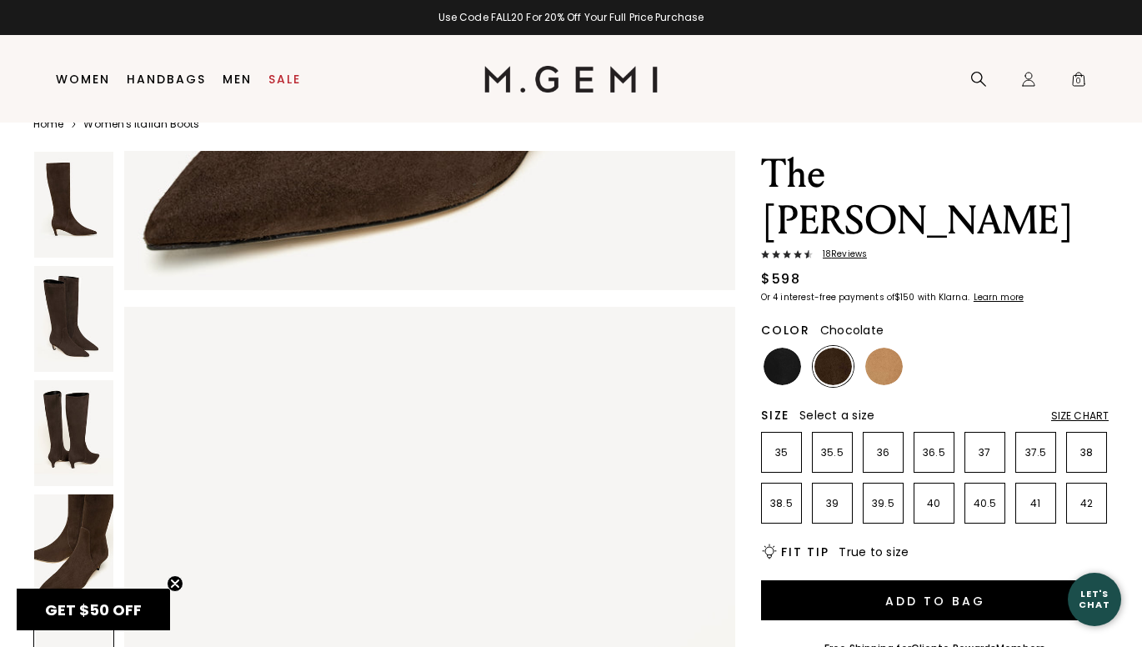
scroll to position [35, 0]
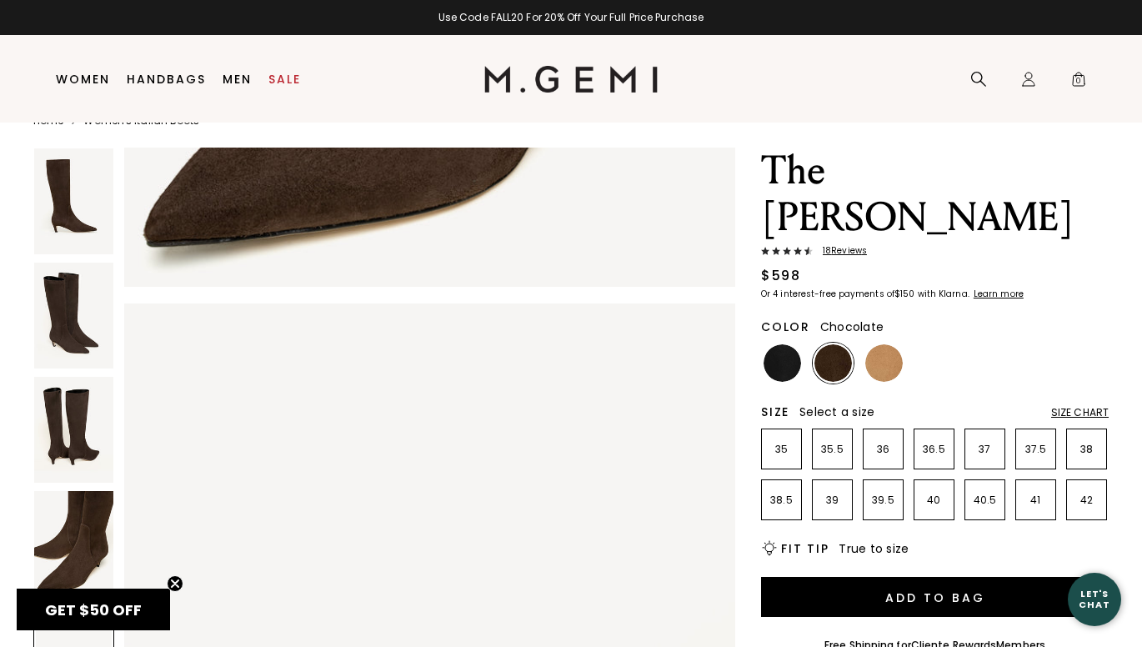
click at [1060, 406] on div "Size Chart" at bounding box center [1080, 412] width 58 height 13
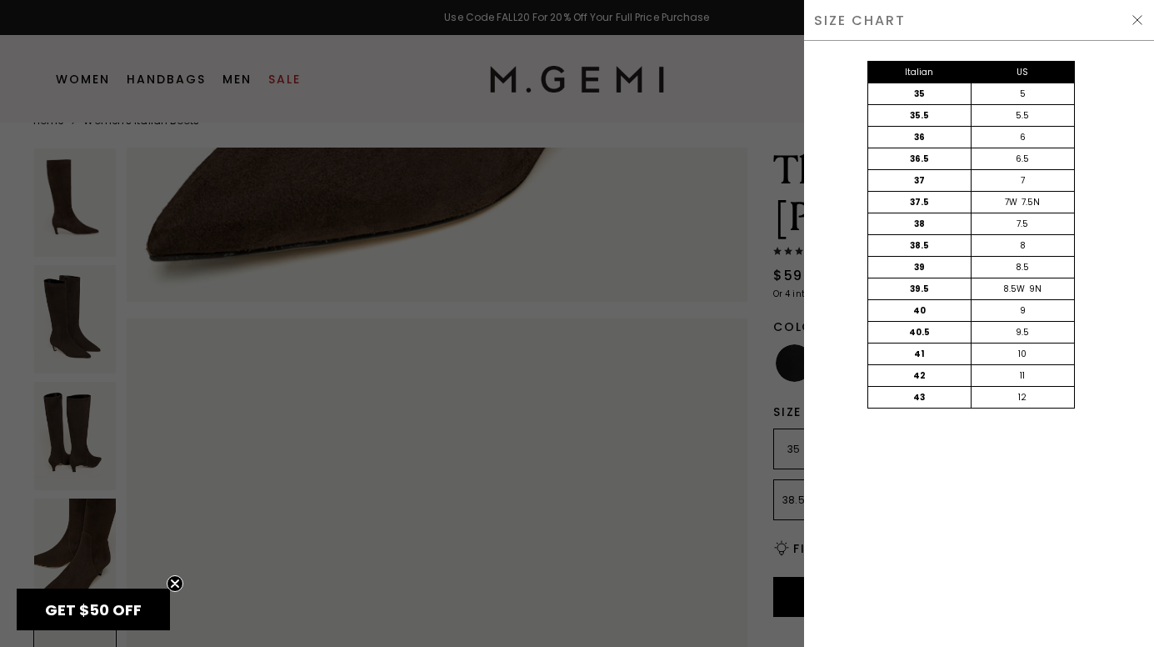
scroll to position [3210, 0]
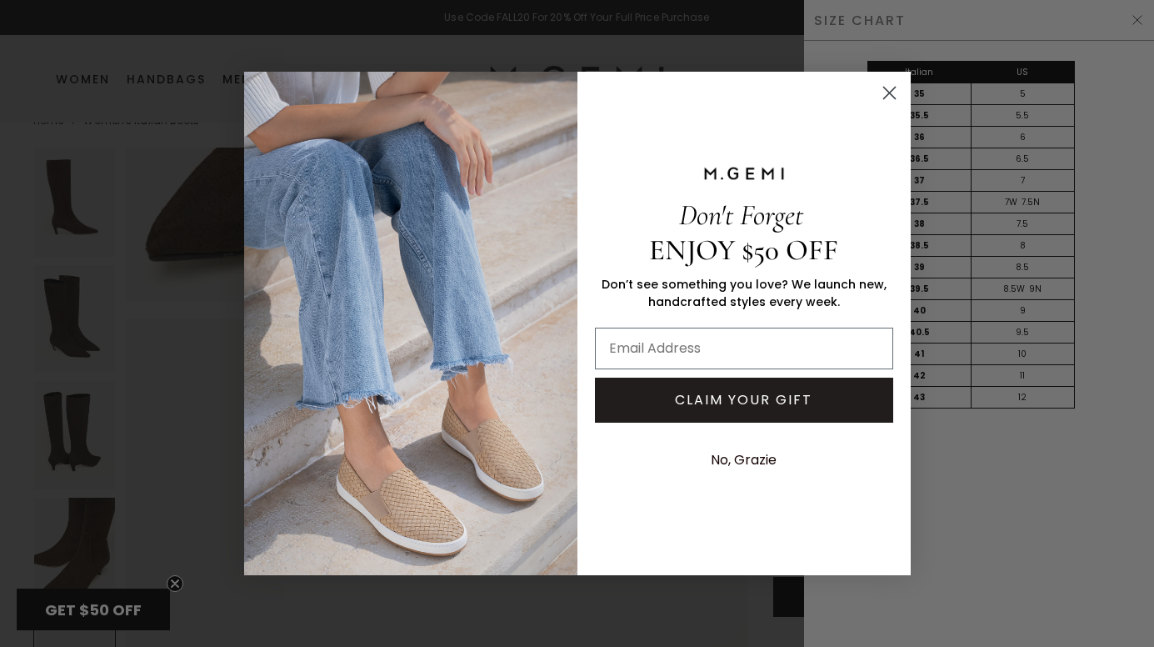
click at [886, 98] on circle "Close dialog" at bounding box center [889, 93] width 28 height 28
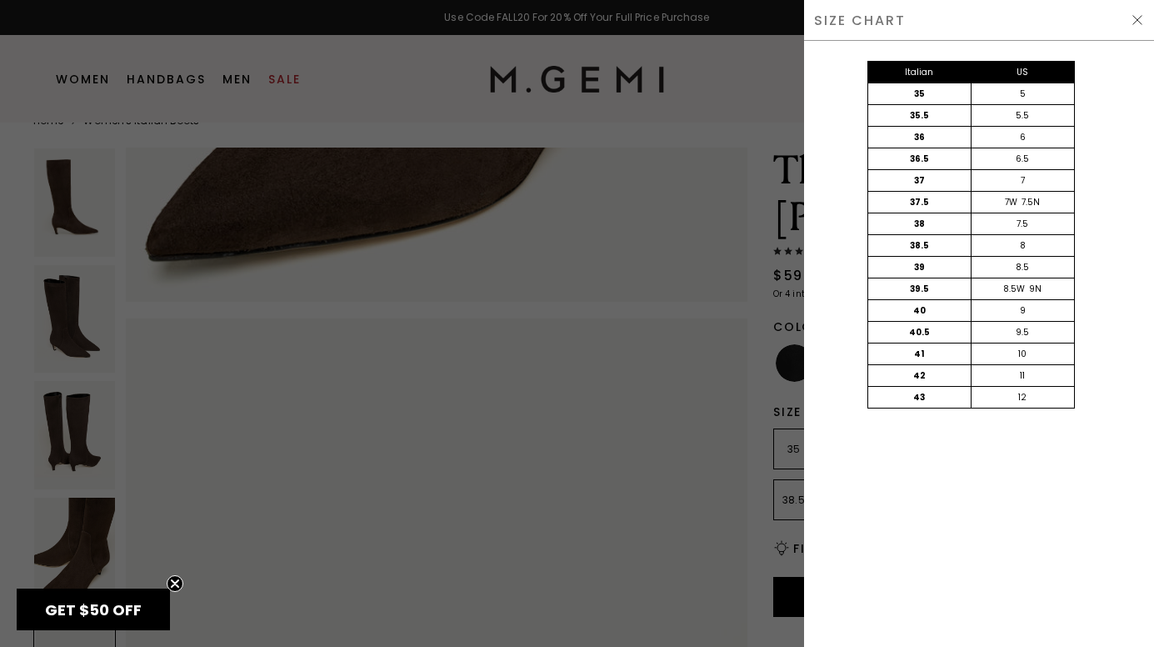
click at [1139, 22] on img at bounding box center [1137, 19] width 13 height 13
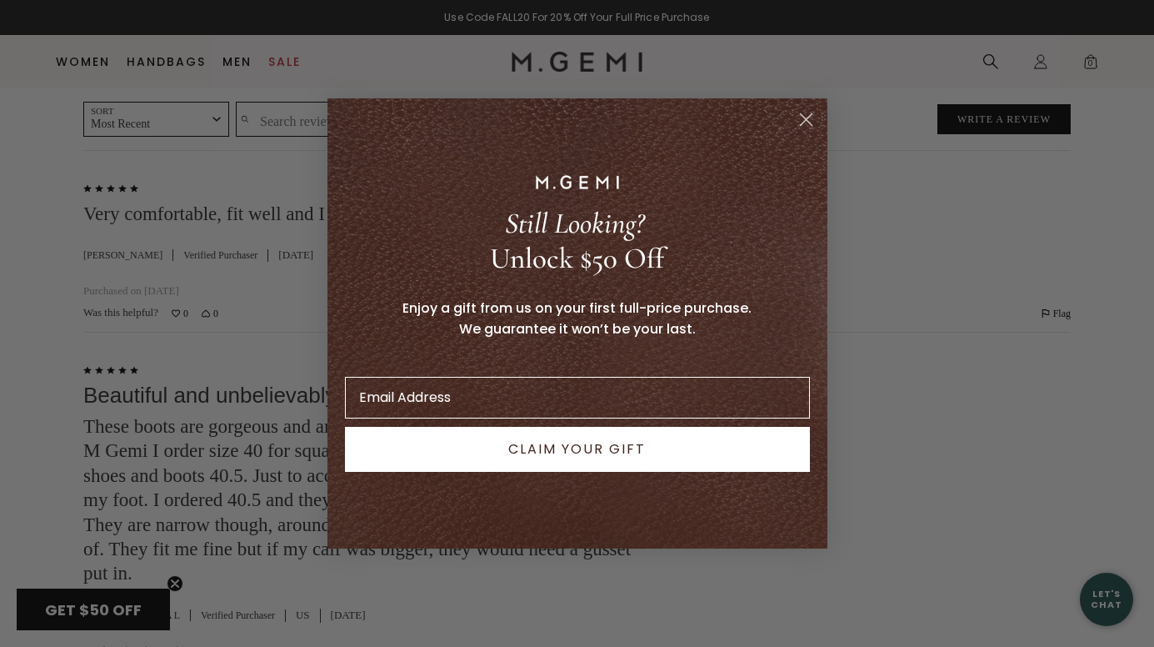
click at [810, 118] on circle "Close dialog" at bounding box center [806, 120] width 28 height 28
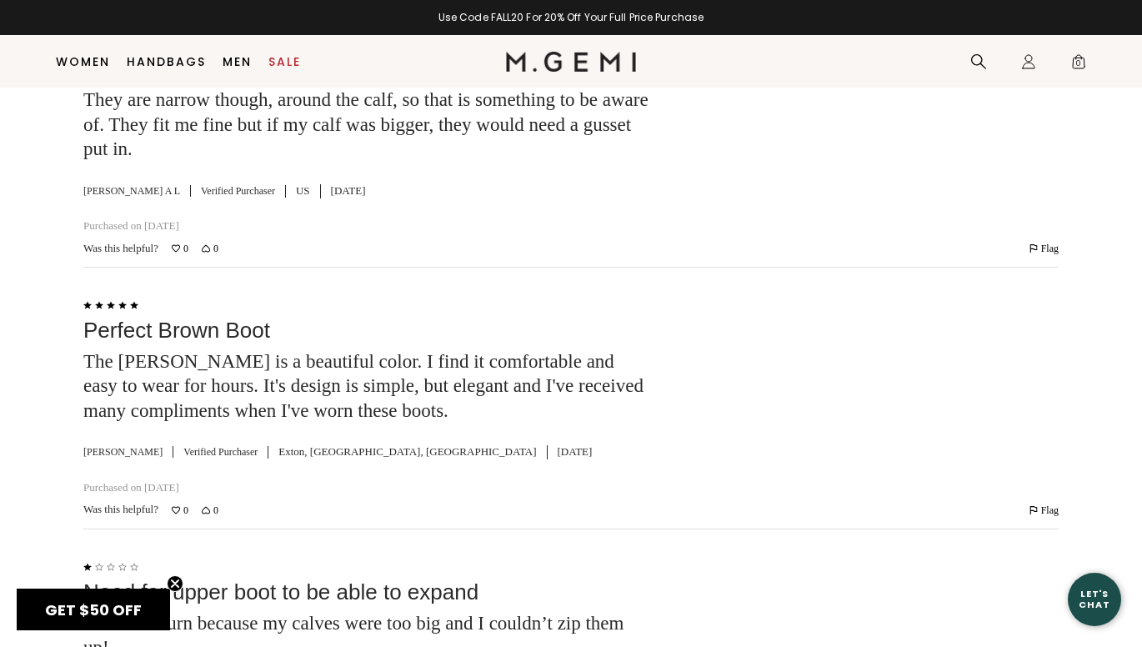
scroll to position [3000, 0]
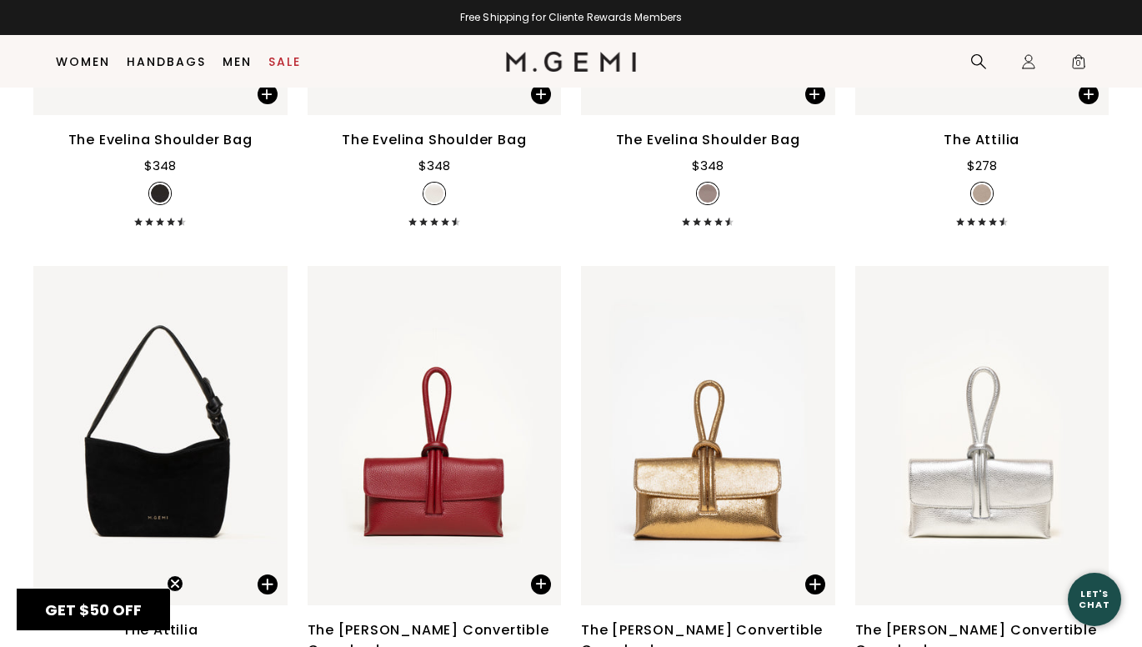
scroll to position [3049, 0]
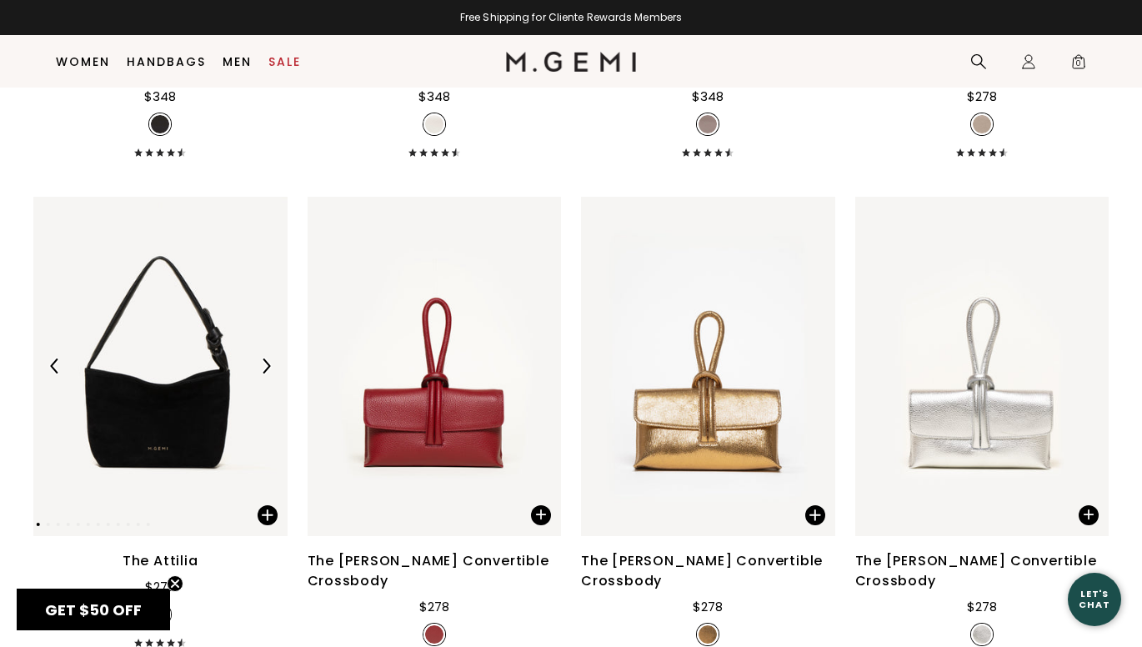
click at [133, 383] on img at bounding box center [160, 366] width 254 height 339
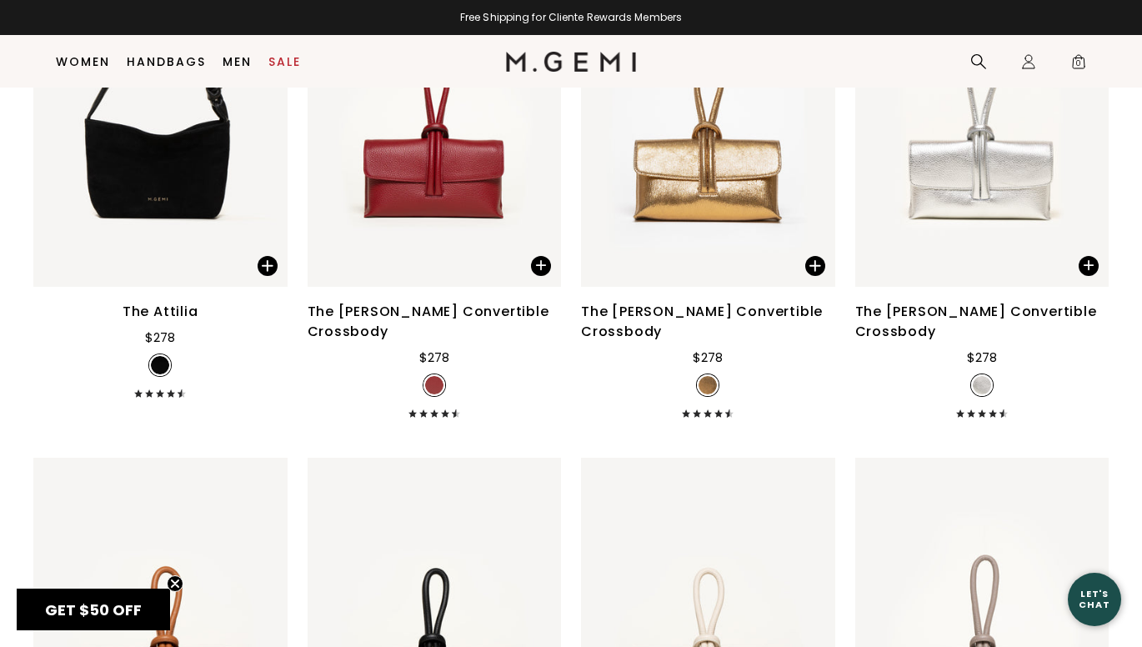
scroll to position [3299, 0]
click at [268, 265] on span at bounding box center [268, 265] width 20 height 20
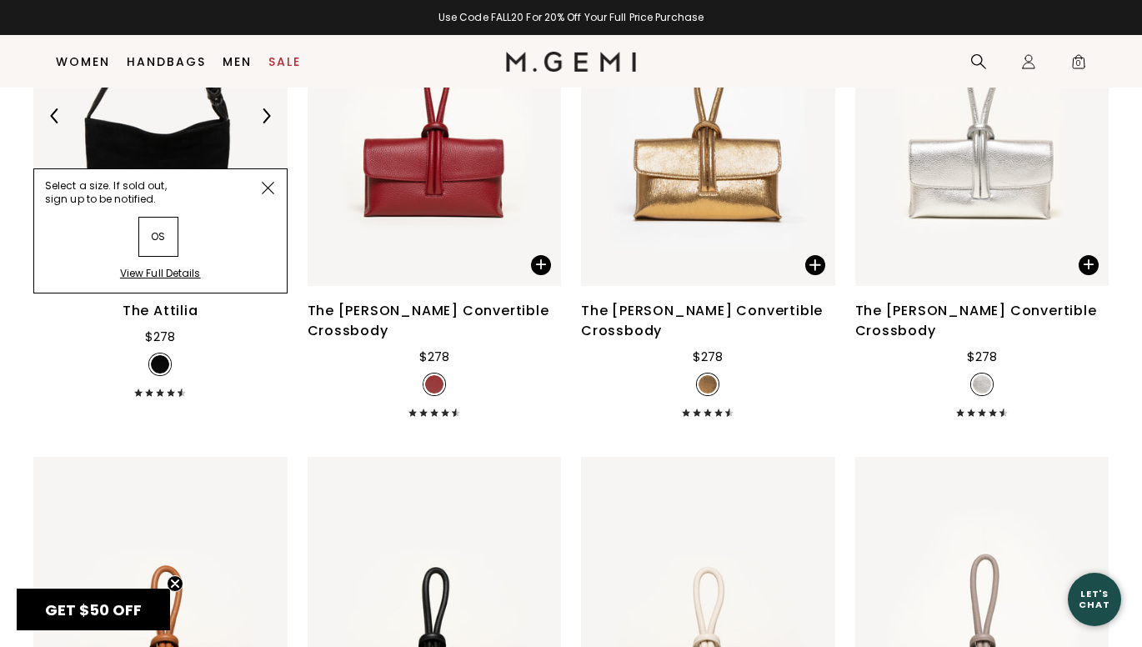
click at [217, 100] on img at bounding box center [160, 116] width 254 height 339
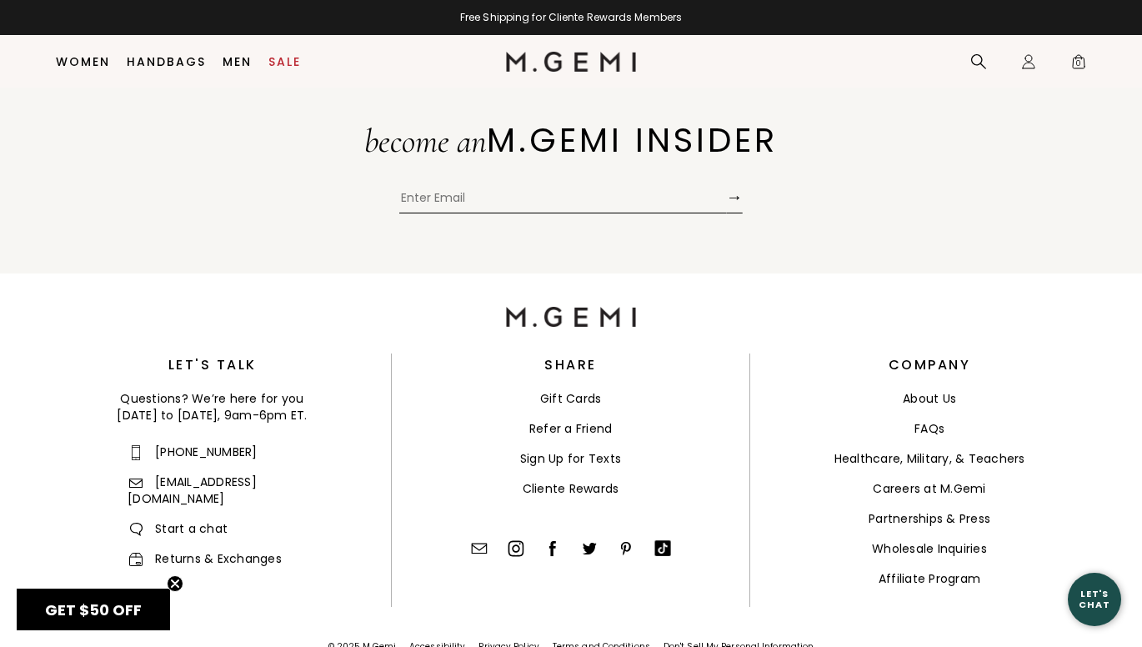
scroll to position [0, 0]
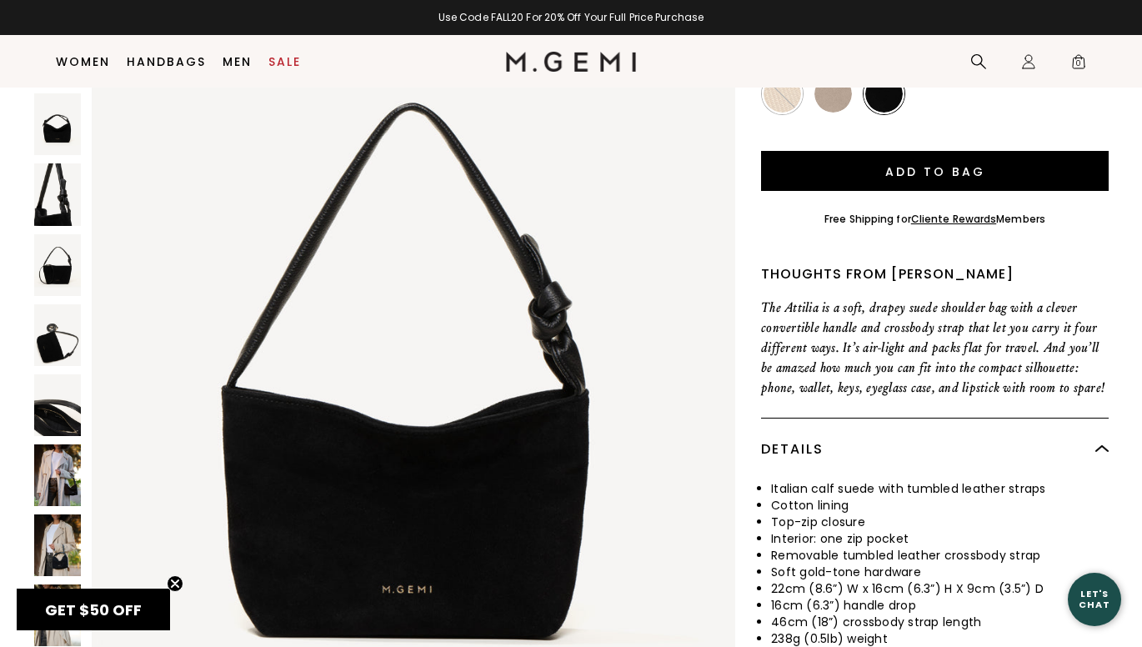
scroll to position [215, 0]
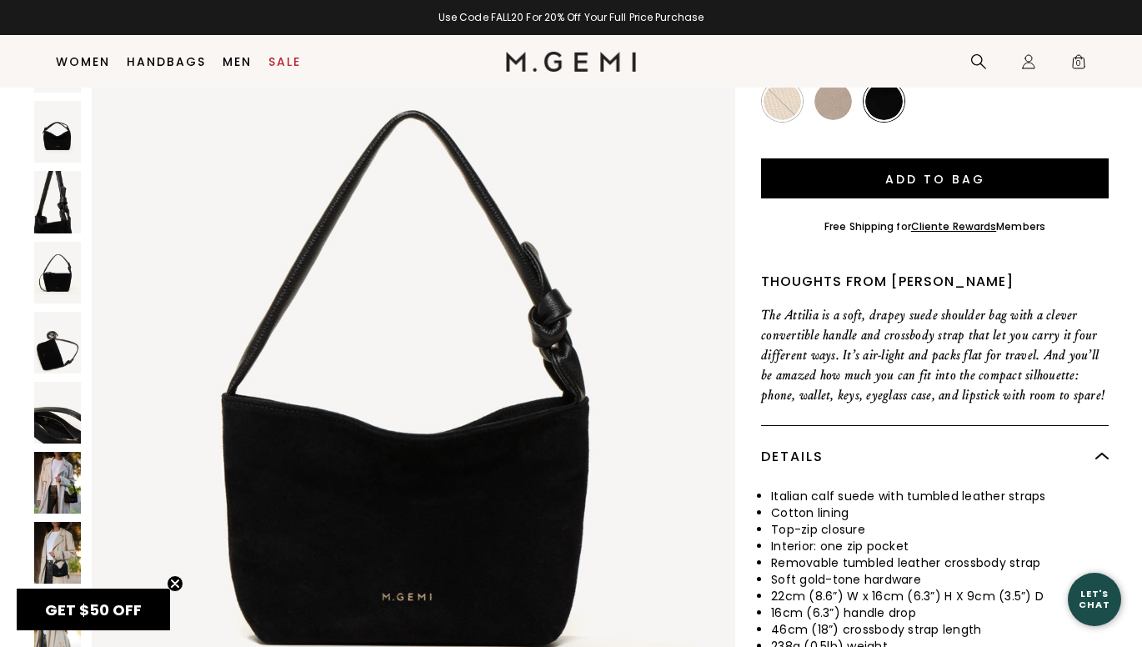
click at [62, 543] on img at bounding box center [57, 553] width 47 height 62
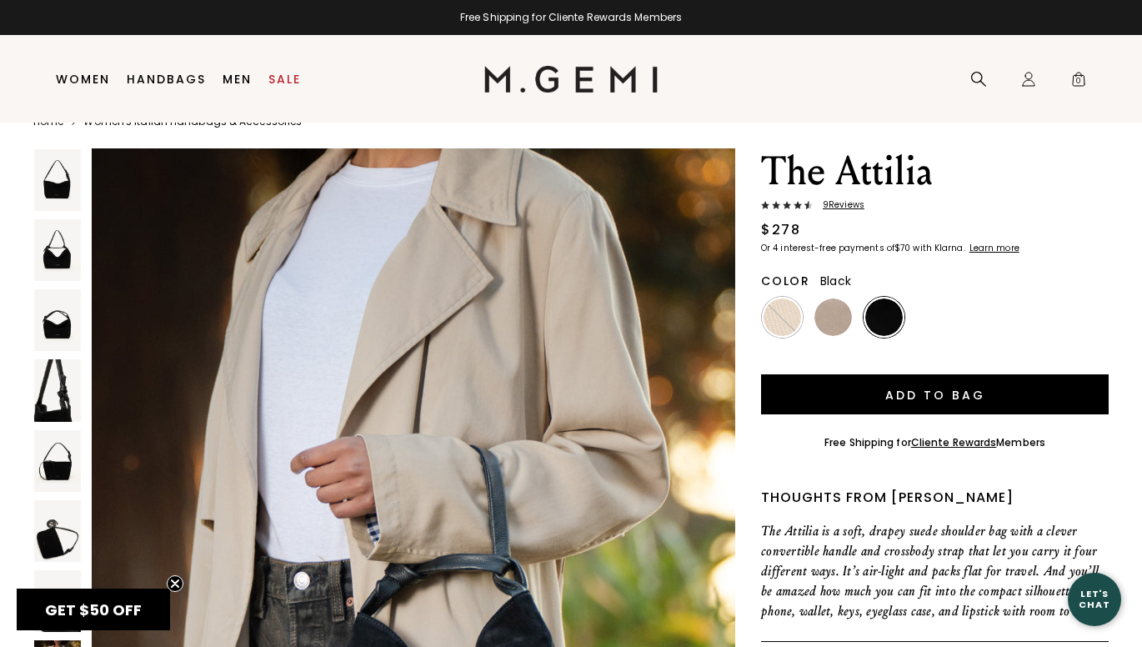
scroll to position [35, 0]
